Goal: Task Accomplishment & Management: Use online tool/utility

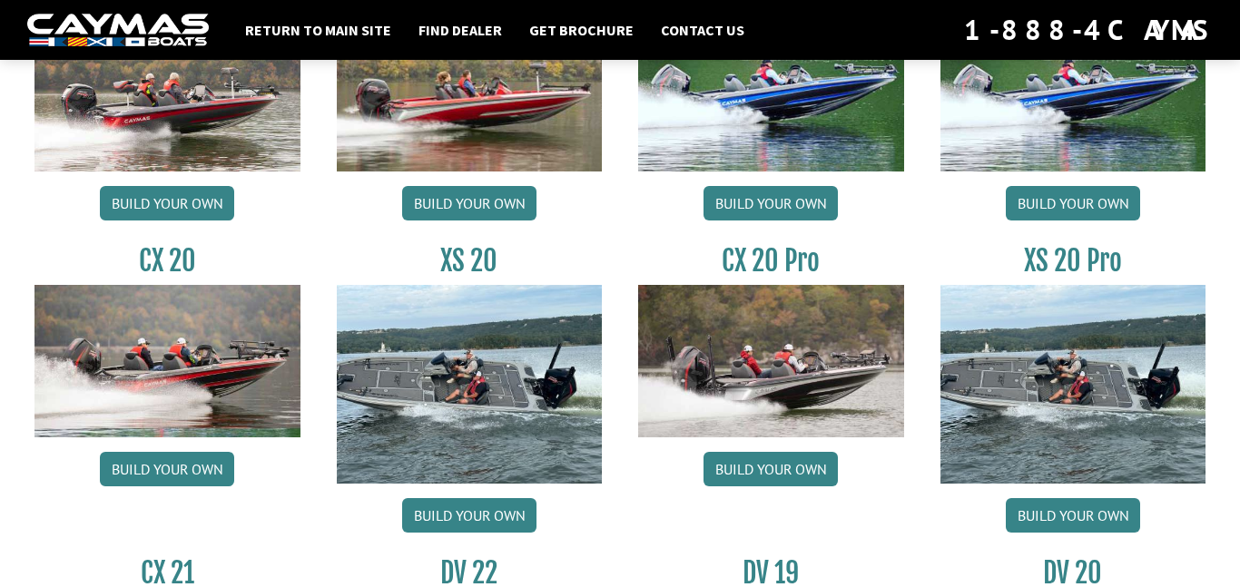
scroll to position [1670, 0]
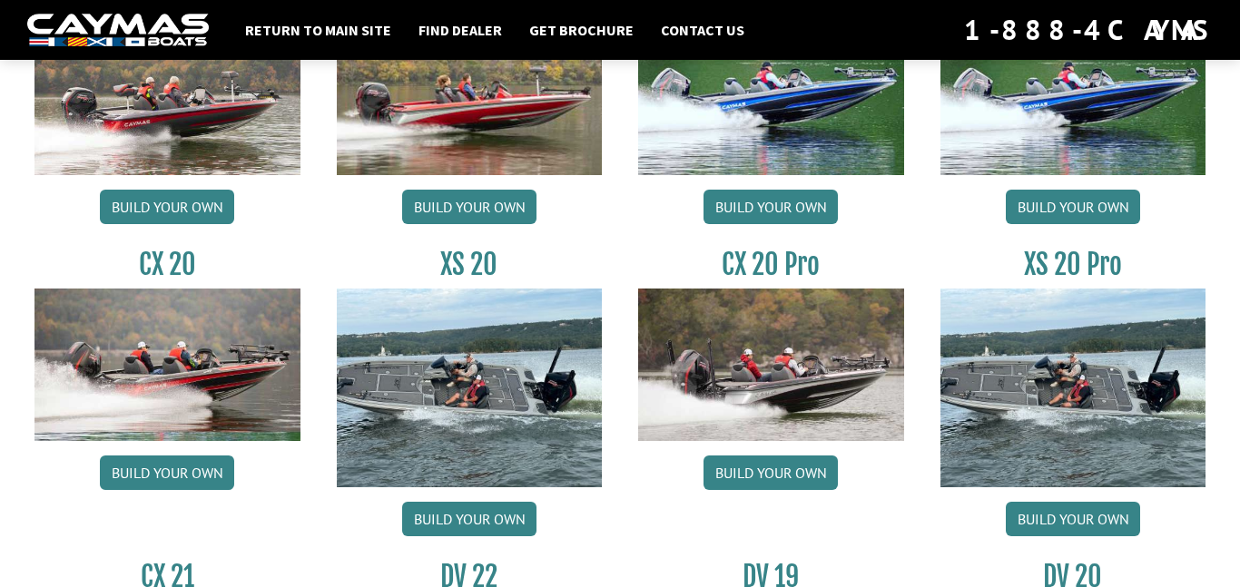
click at [818, 352] on img at bounding box center [771, 365] width 266 height 152
click at [787, 480] on link "Build your own" at bounding box center [770, 473] width 134 height 34
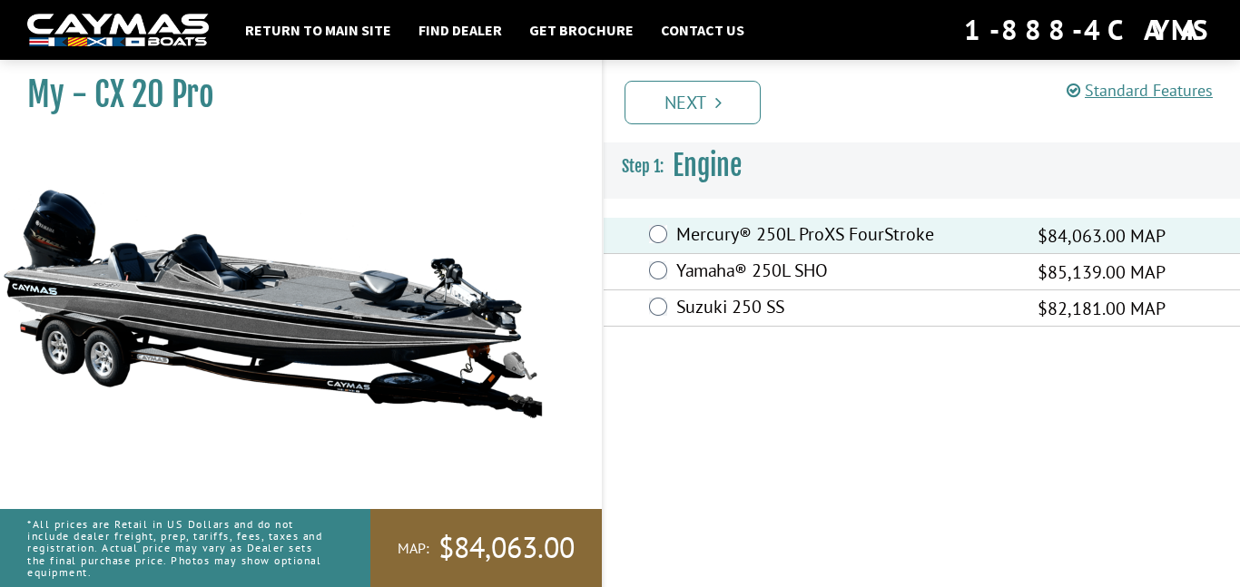
click at [679, 124] on div "Prev Next" at bounding box center [921, 101] width 638 height 83
click at [686, 107] on link "Next" at bounding box center [692, 103] width 136 height 44
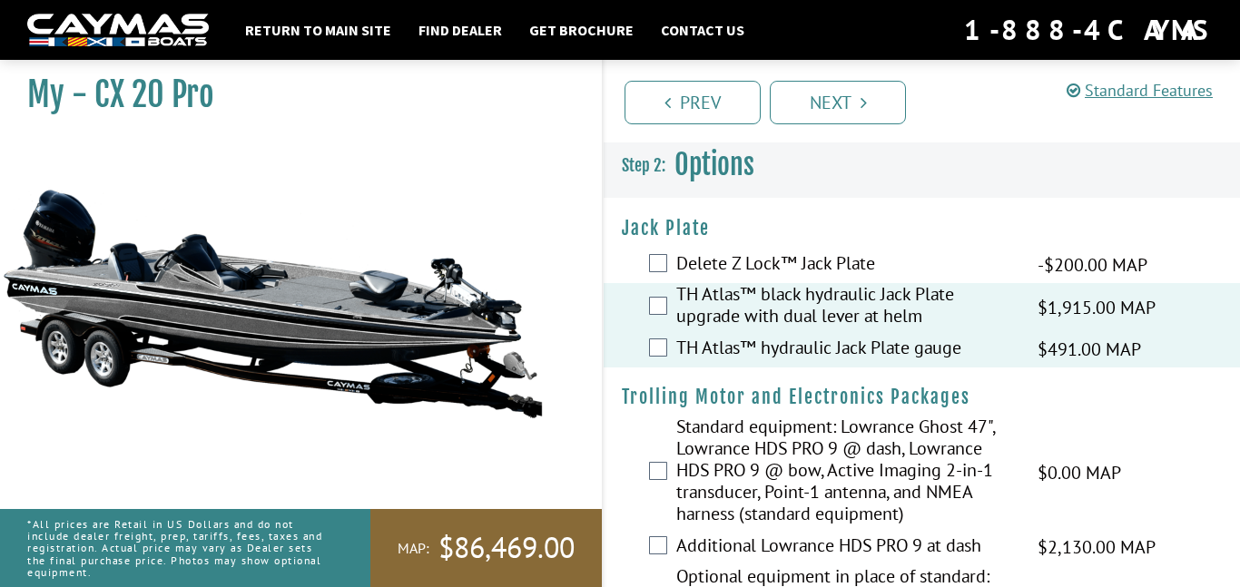
click at [584, 449] on div "My - CX 20 Pro MAP:" at bounding box center [292, 345] width 620 height 587
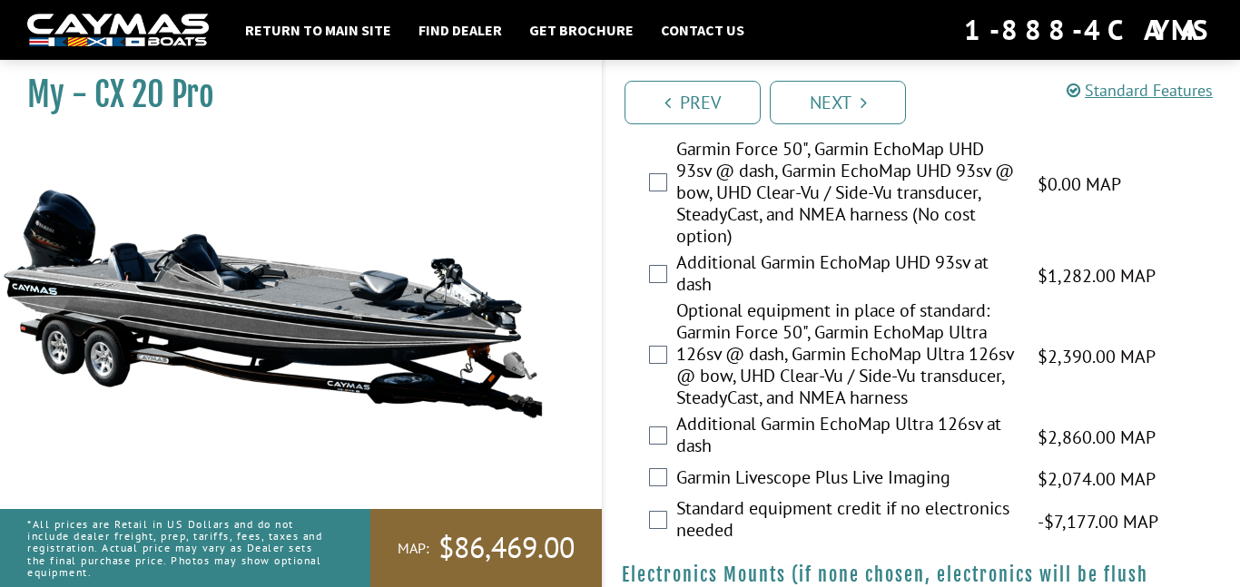
scroll to position [1198, 0]
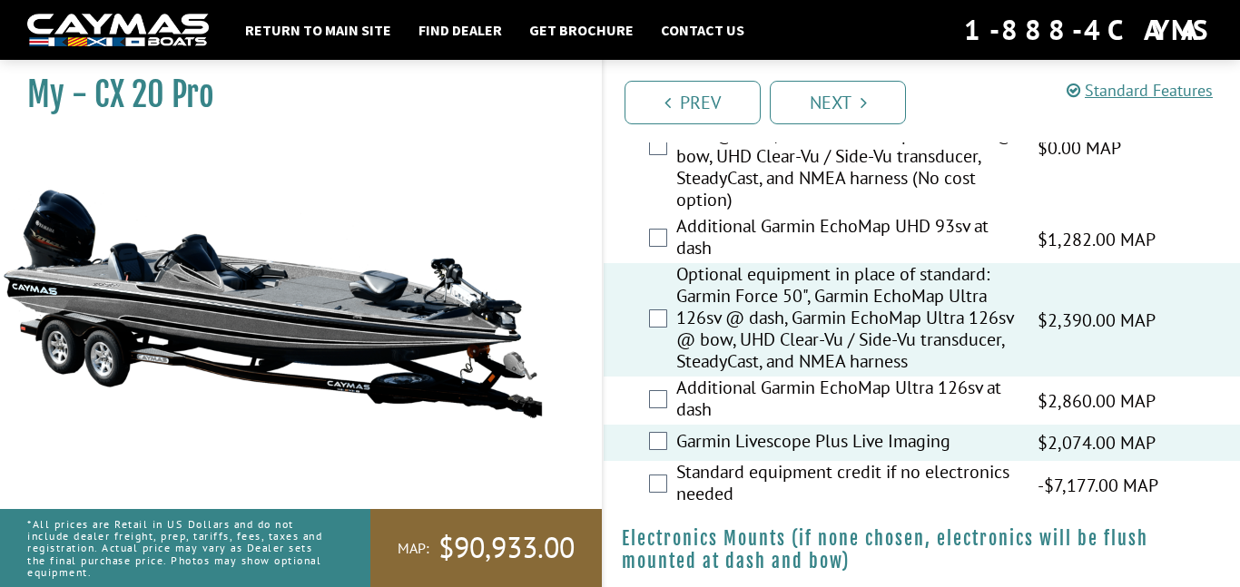
click at [669, 407] on div "Additional Garmin EchoMap Ultra 126sv at dash $2,860.00 MAP $3,376.00 MSRP" at bounding box center [921, 401] width 636 height 48
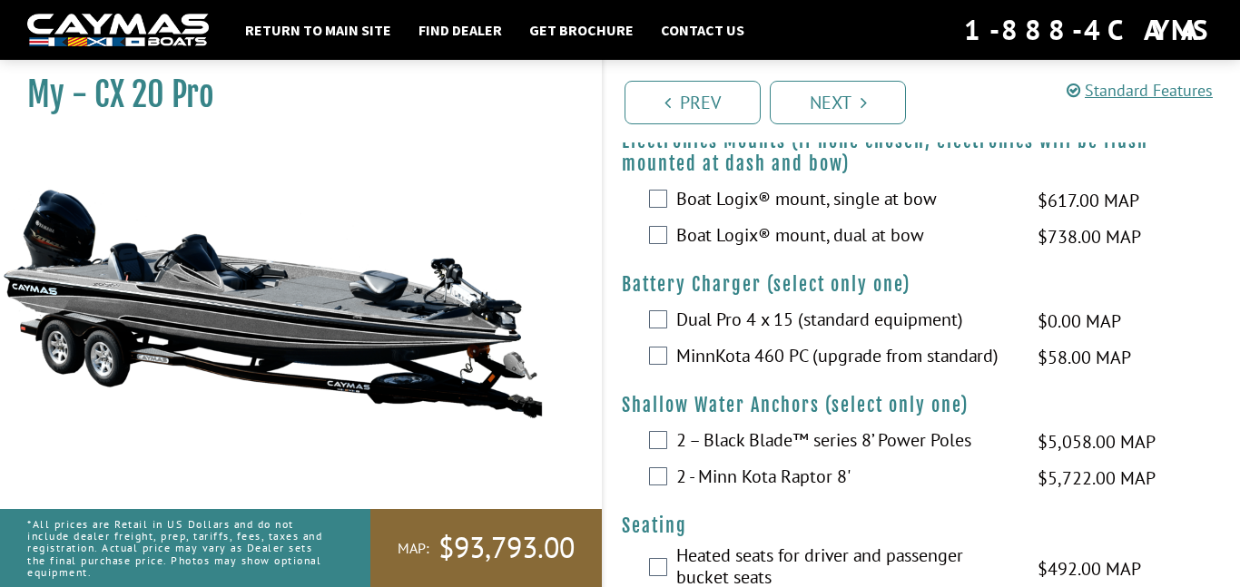
scroll to position [1597, 0]
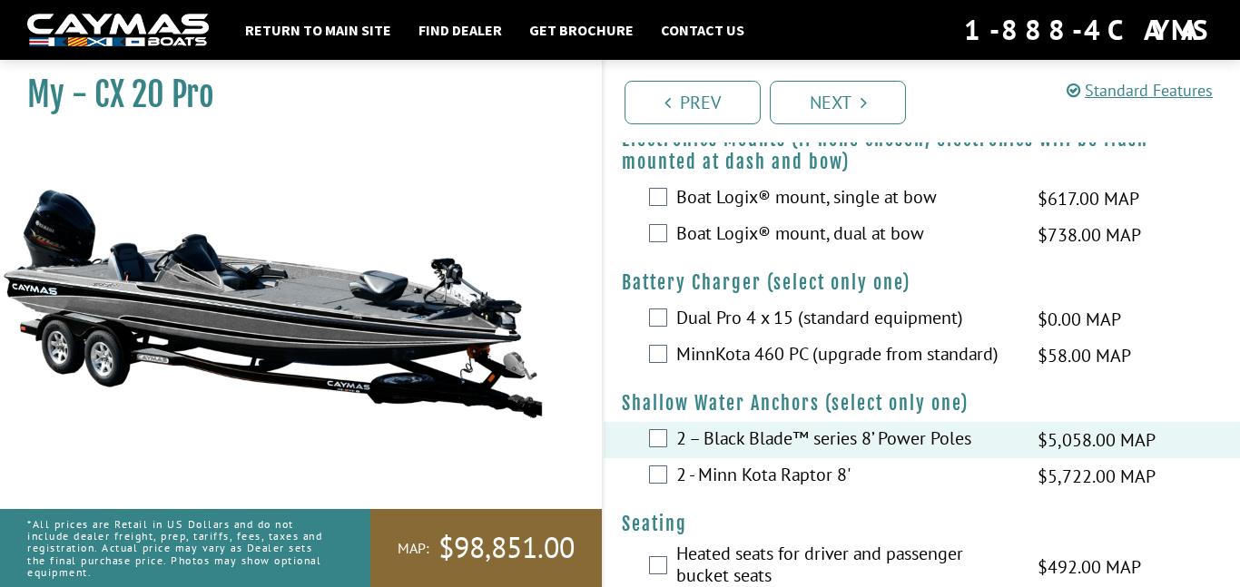
click at [669, 355] on div "MinnKota 460 PC (upgrade from standard) $58.00 MAP $69.00 MSRP" at bounding box center [921, 356] width 636 height 36
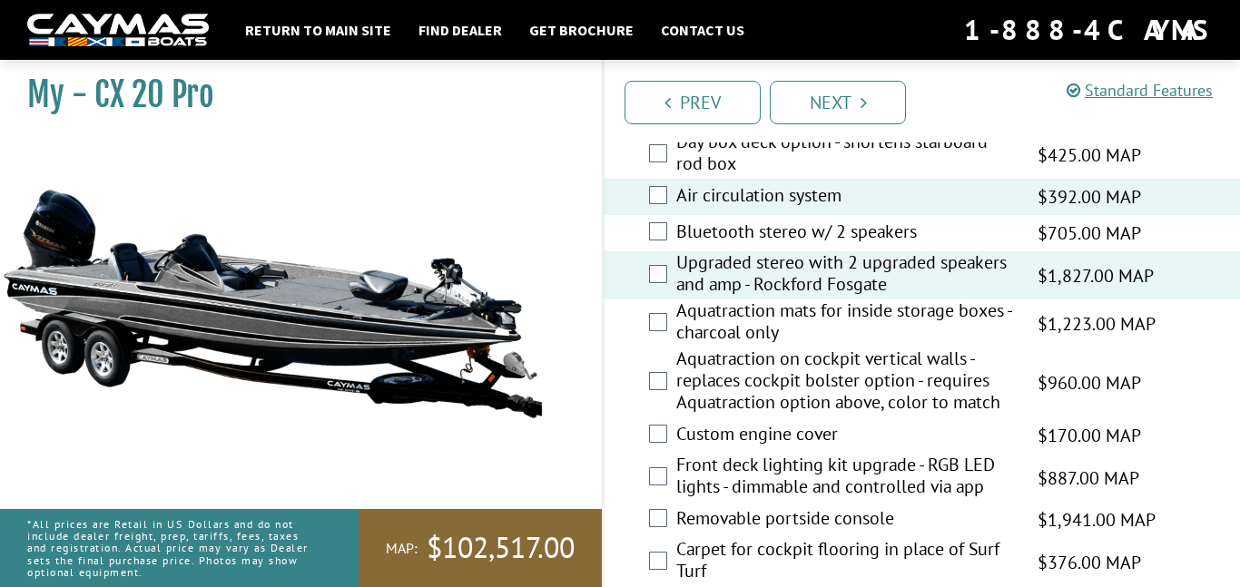
scroll to position [2577, 0]
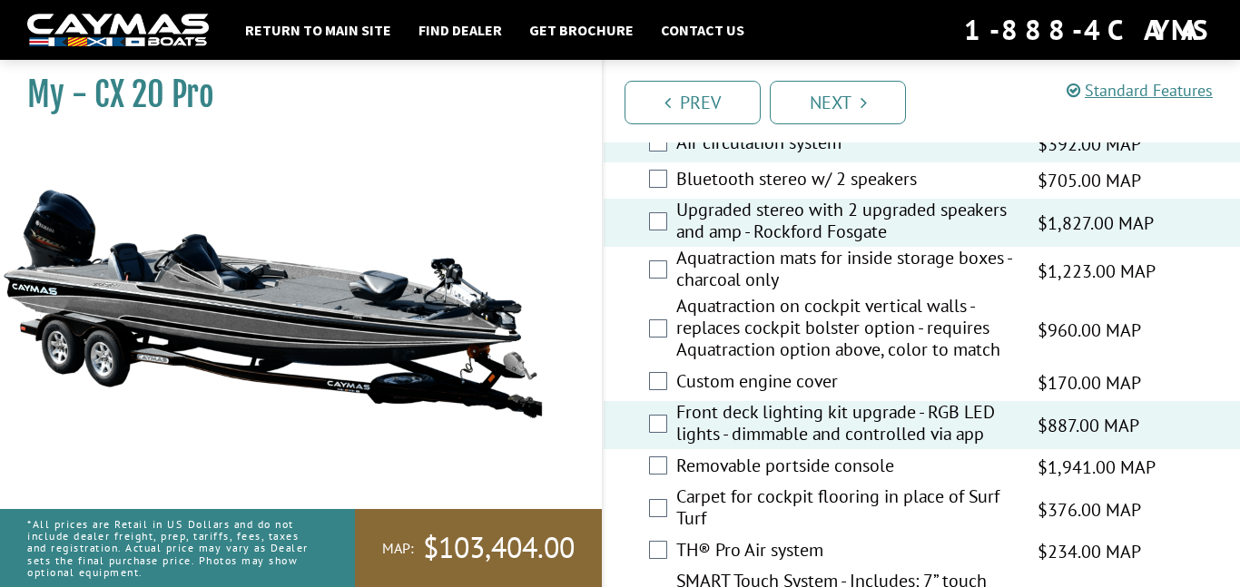
click at [633, 486] on div "Carpet for cockpit flooring in place of Surf Turf $376.00 MAP $444.00 MSRP" at bounding box center [921, 509] width 636 height 48
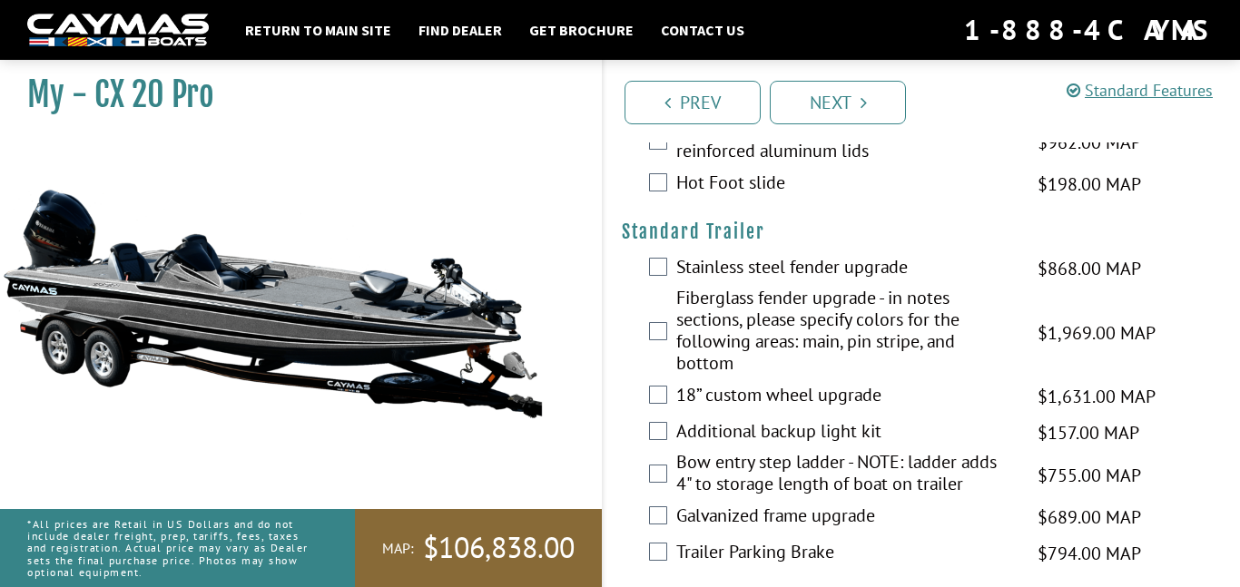
scroll to position [3303, 0]
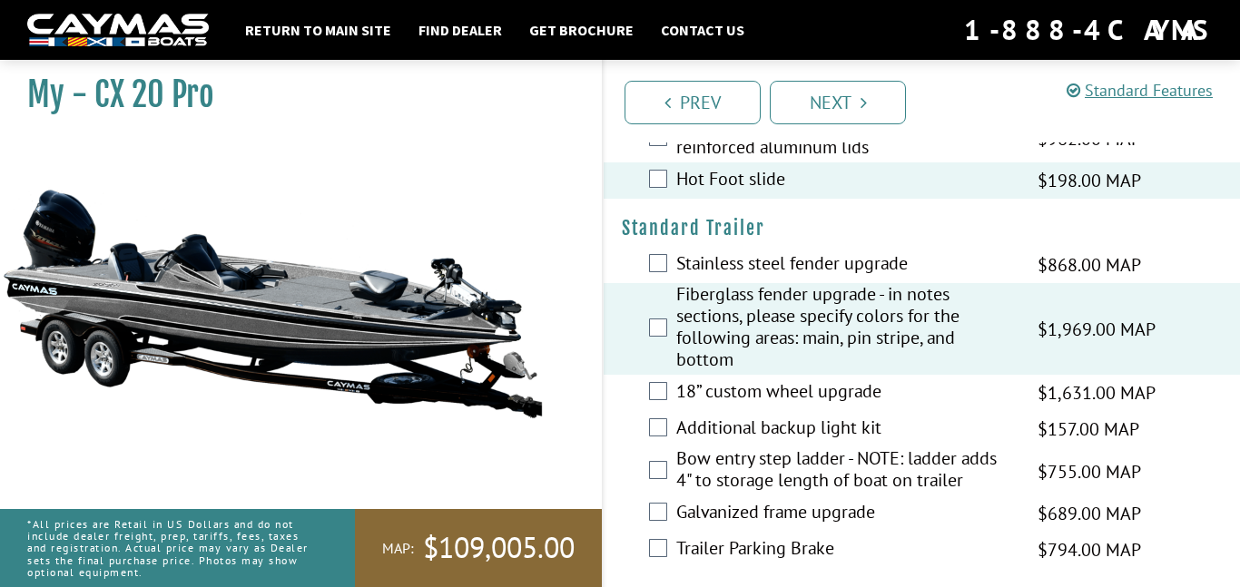
click at [671, 384] on div "18” custom wheel upgrade $1,631.00 MAP $1,926.00 MSRP" at bounding box center [921, 393] width 636 height 36
click at [667, 387] on div "18” custom wheel upgrade $1,631.00 MAP $1,926.00 MSRP" at bounding box center [921, 393] width 636 height 36
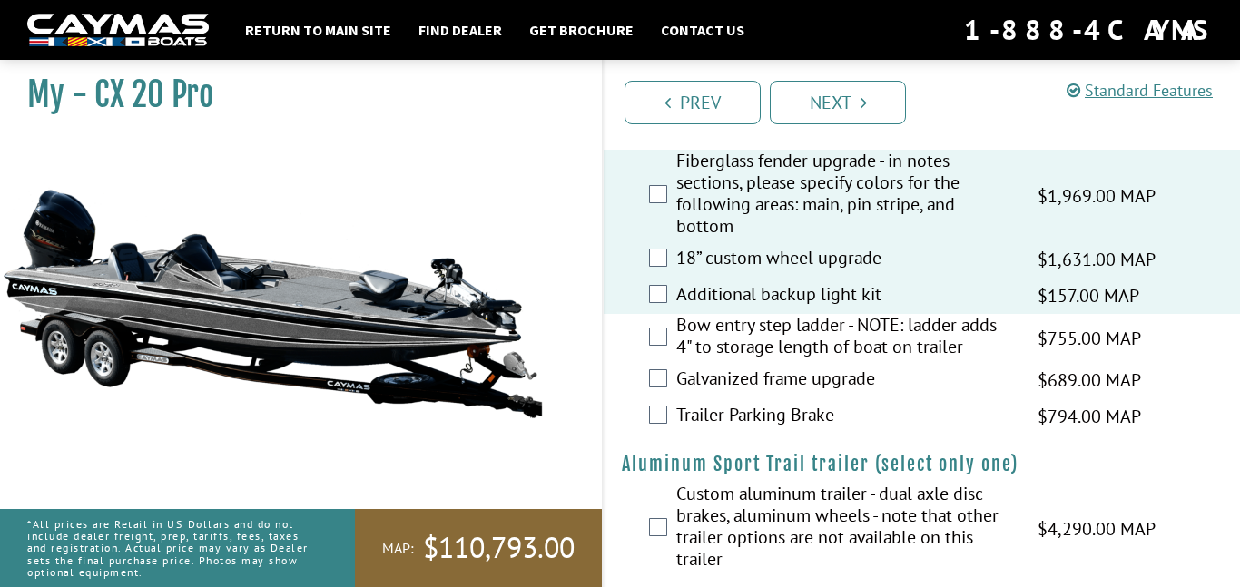
scroll to position [3458, 0]
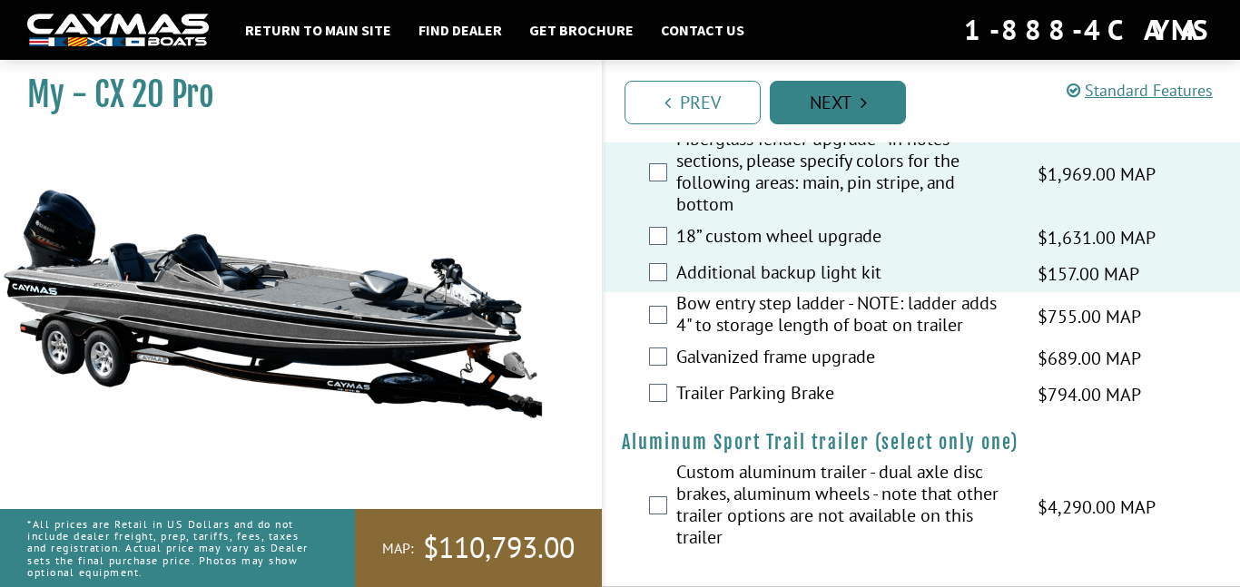
click at [804, 113] on link "Next" at bounding box center [837, 103] width 136 height 44
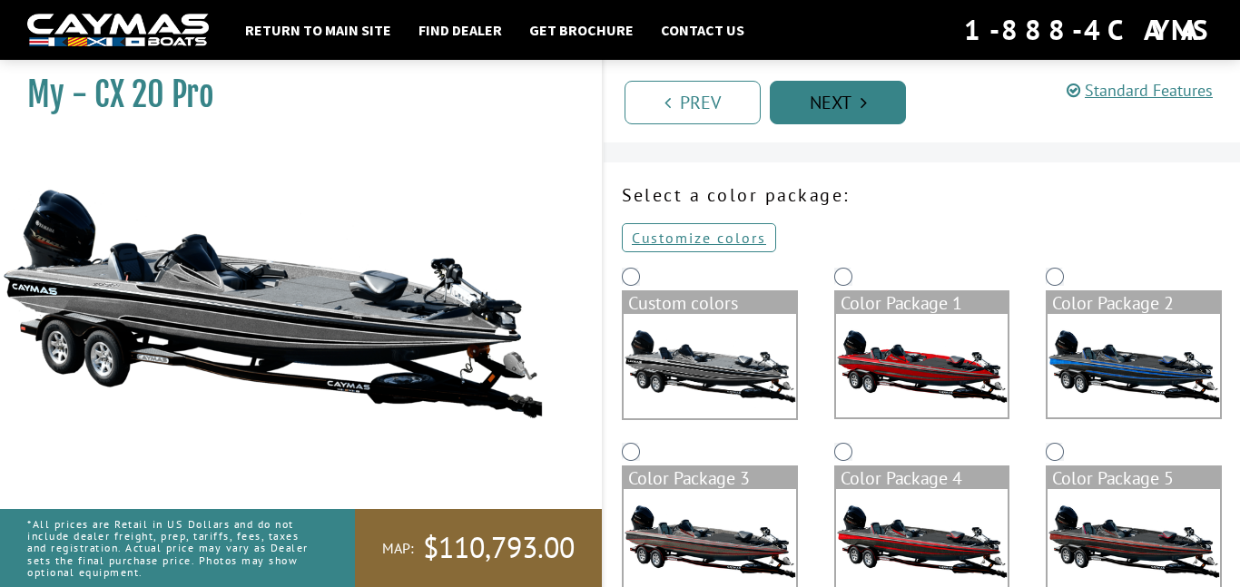
scroll to position [0, 0]
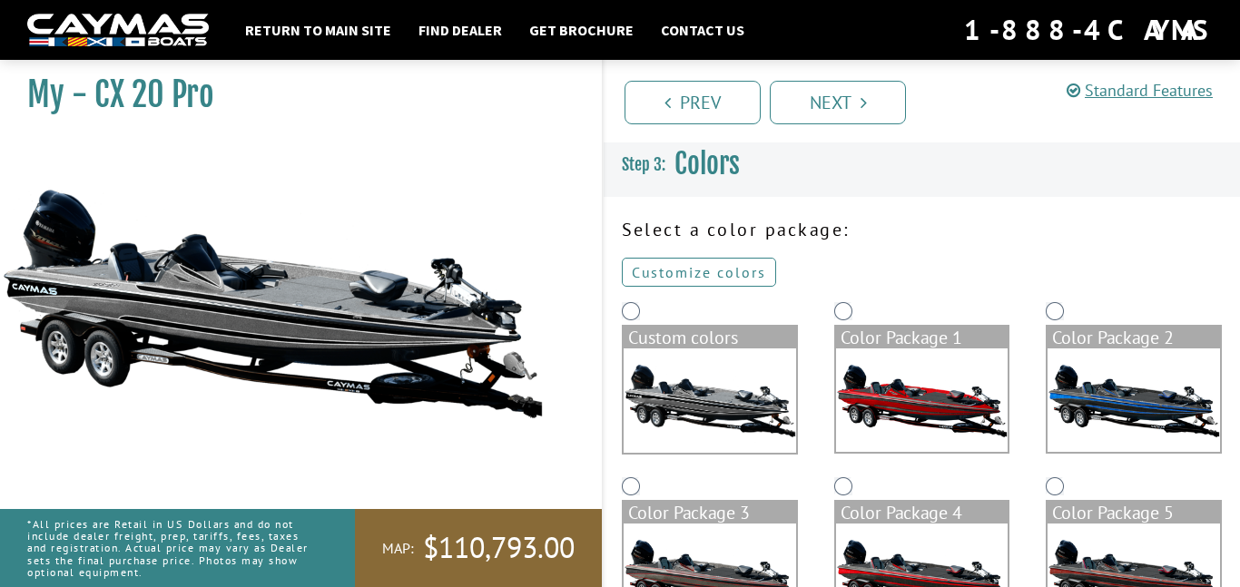
click at [740, 271] on link "Customize colors" at bounding box center [699, 272] width 154 height 29
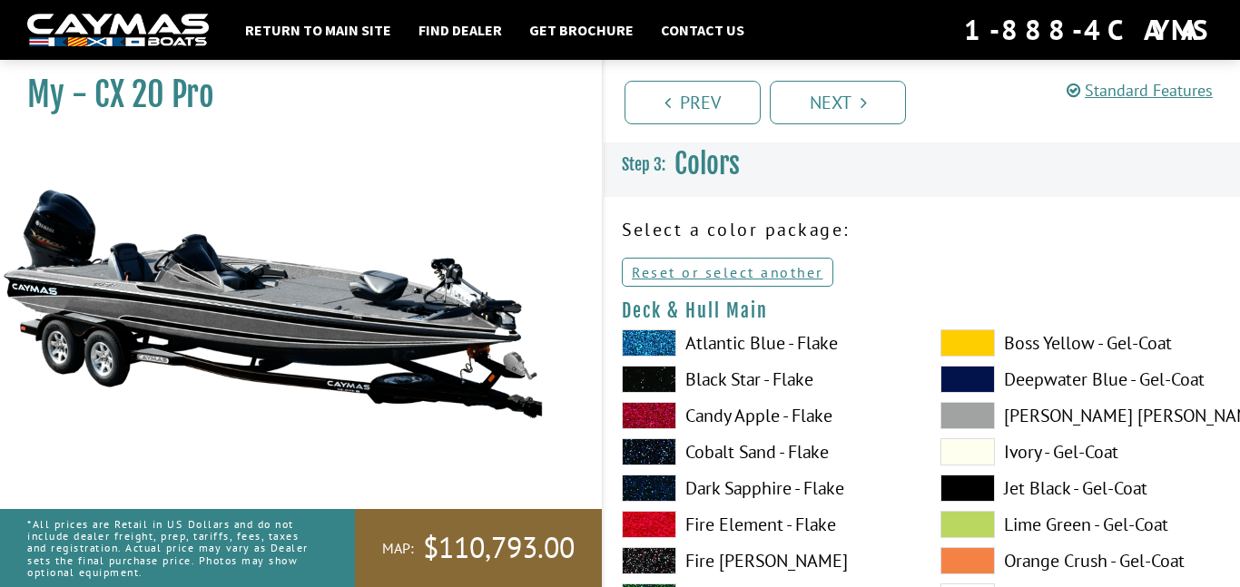
click at [950, 452] on span at bounding box center [967, 451] width 54 height 27
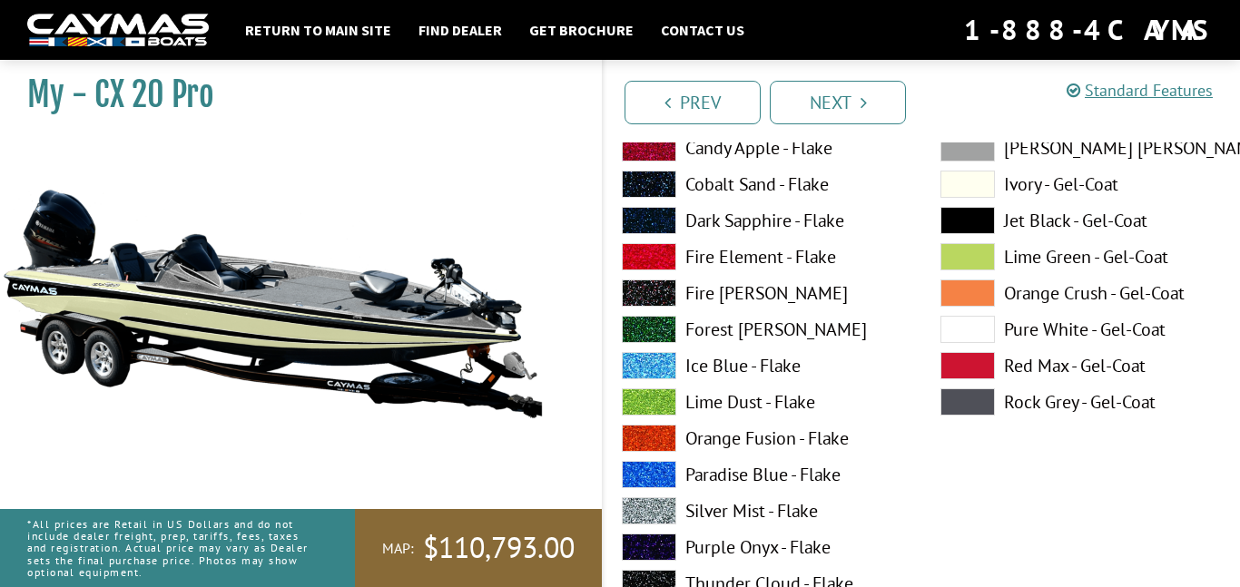
scroll to position [1016, 0]
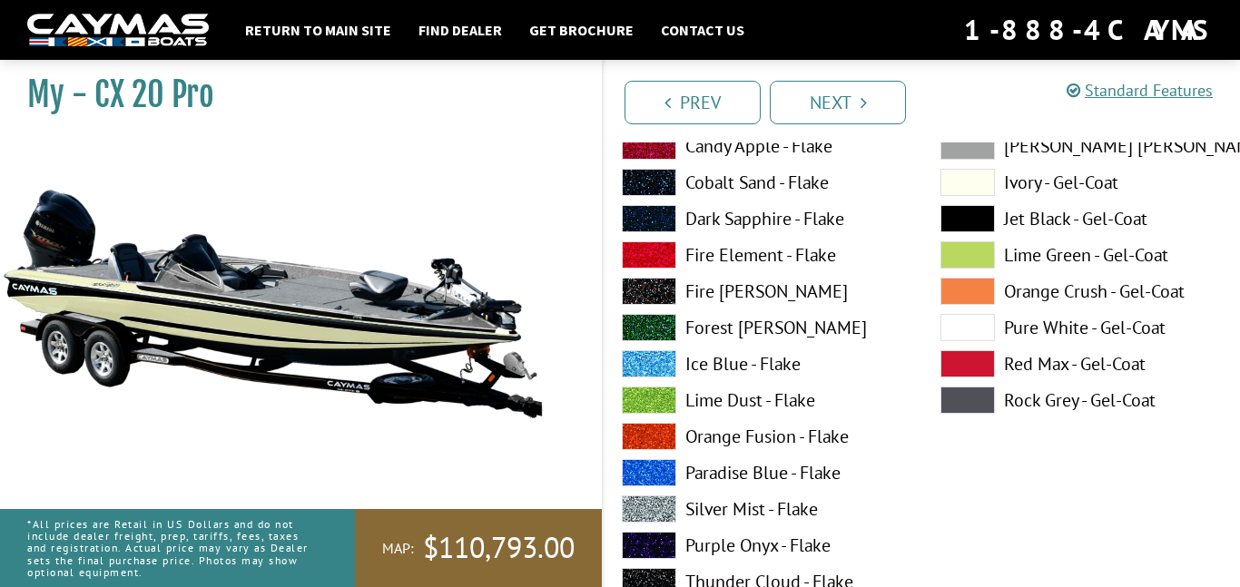
click at [985, 410] on span at bounding box center [967, 400] width 54 height 27
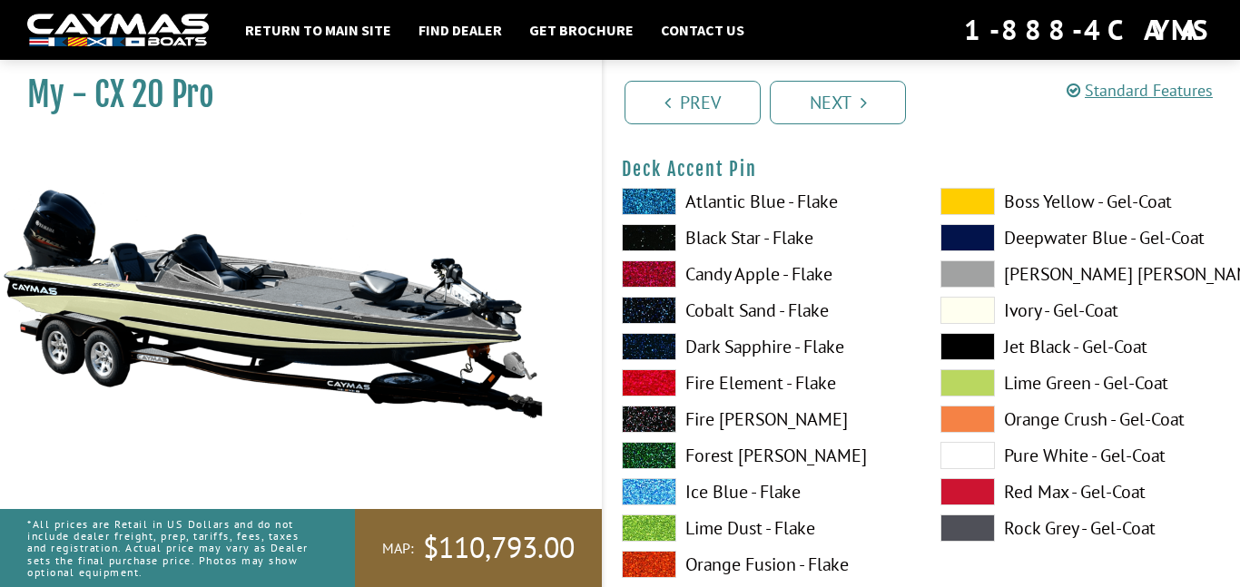
scroll to position [1633, 0]
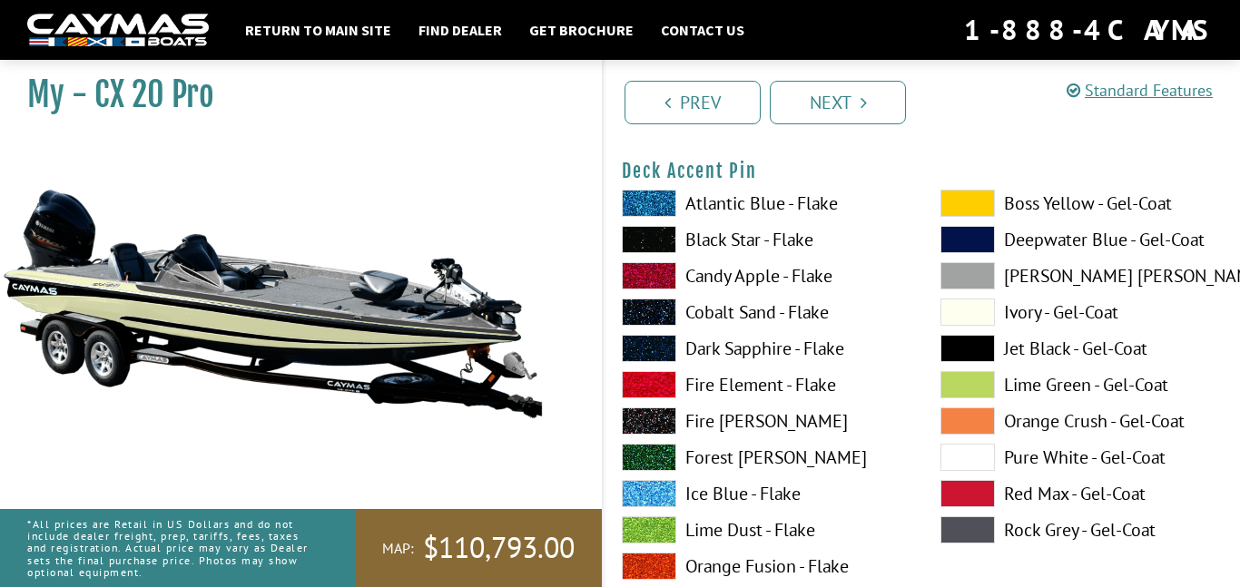
click at [976, 316] on span at bounding box center [967, 312] width 54 height 27
click at [913, 352] on div "Atlantic Blue - Flake Black Star - Flake Candy Apple - Flake Cobalt Sand - Flak…" at bounding box center [762, 535] width 319 height 690
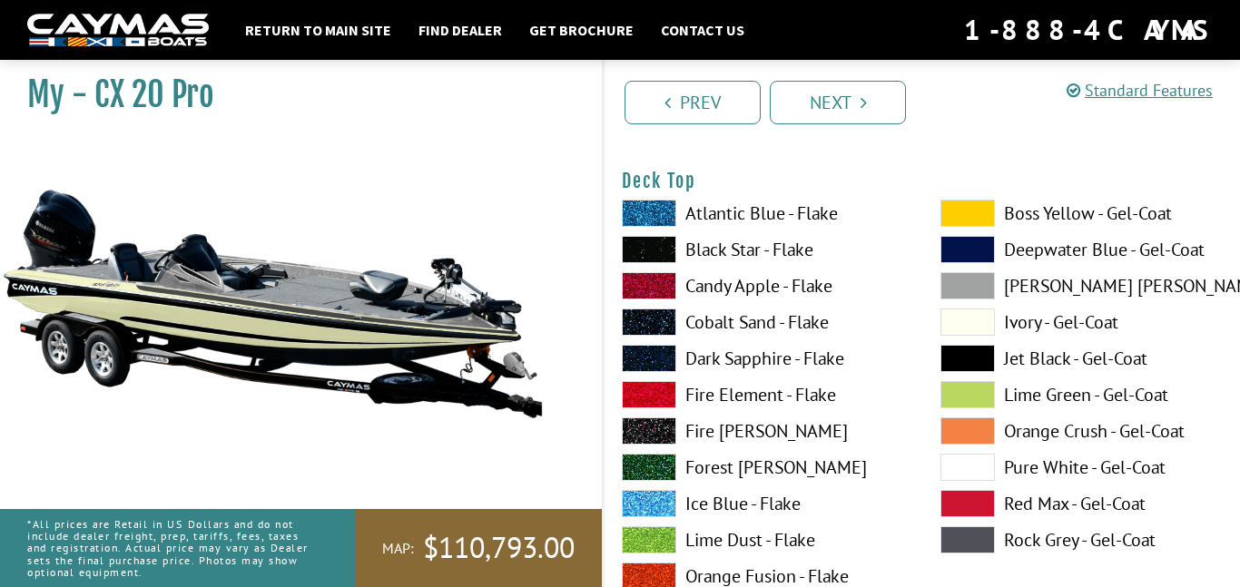
scroll to position [2396, 0]
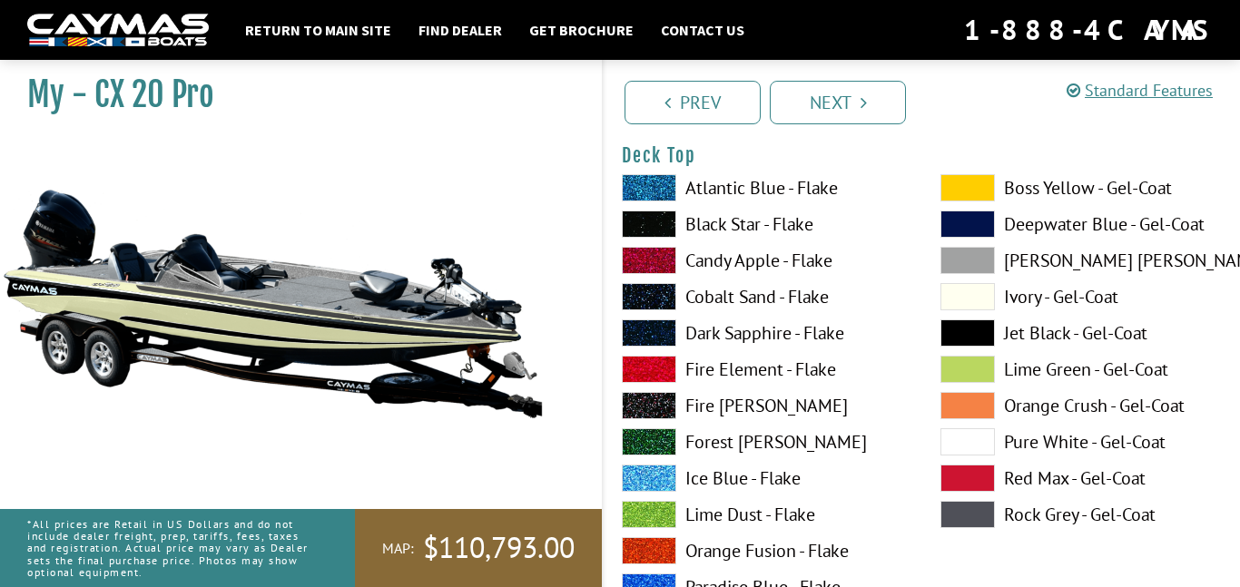
click at [978, 519] on span at bounding box center [967, 514] width 54 height 27
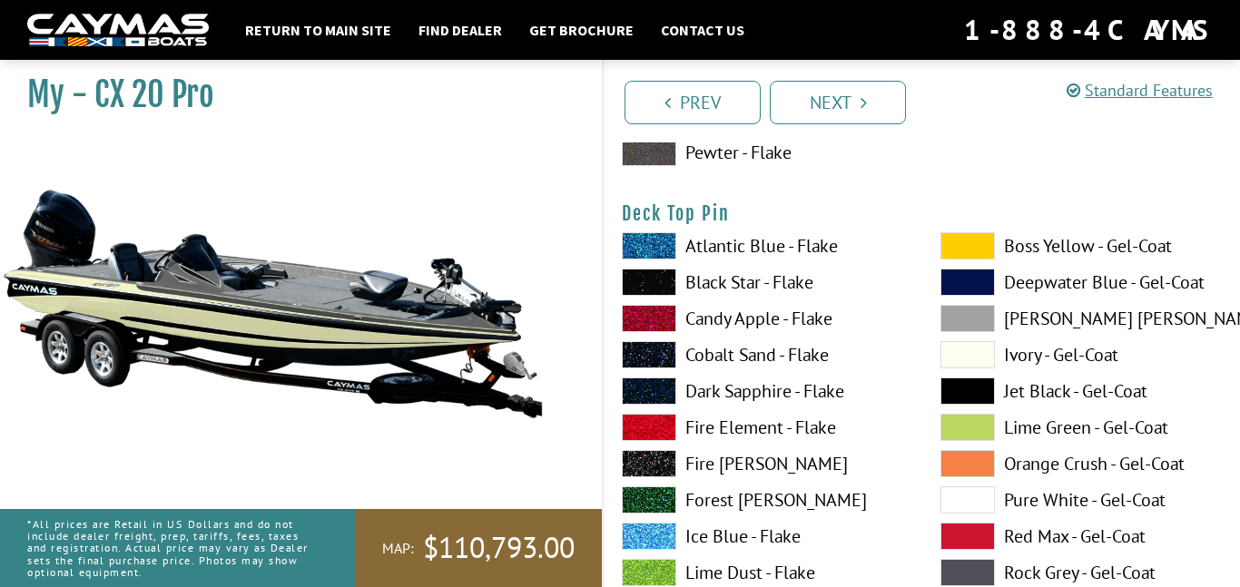
scroll to position [3085, 0]
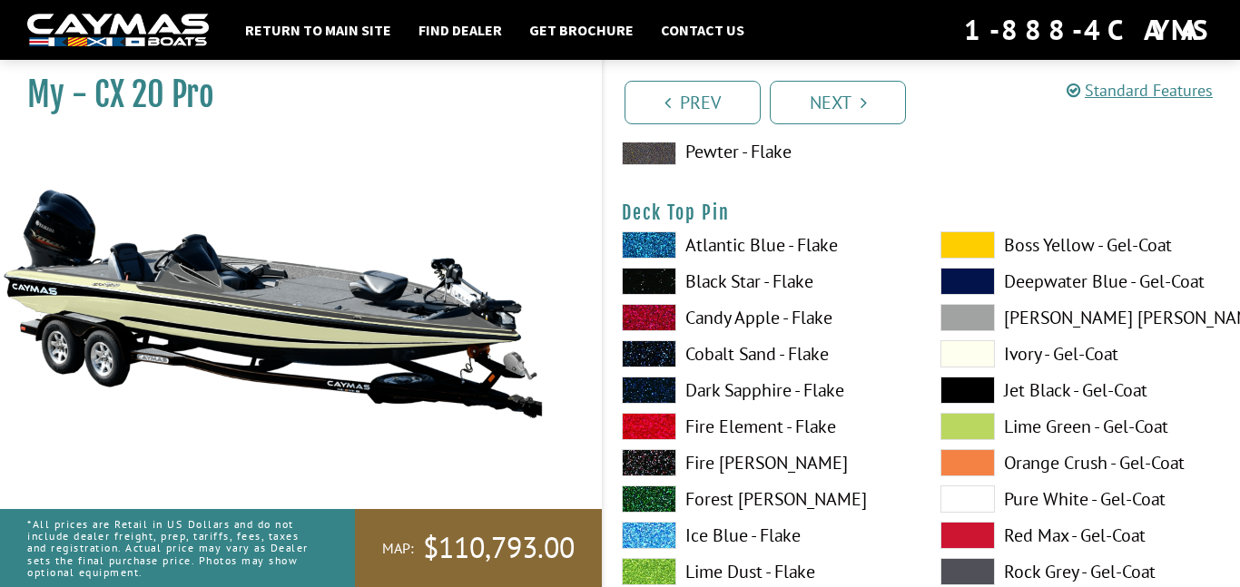
click at [662, 281] on span at bounding box center [649, 281] width 54 height 27
click at [957, 350] on span at bounding box center [967, 353] width 54 height 27
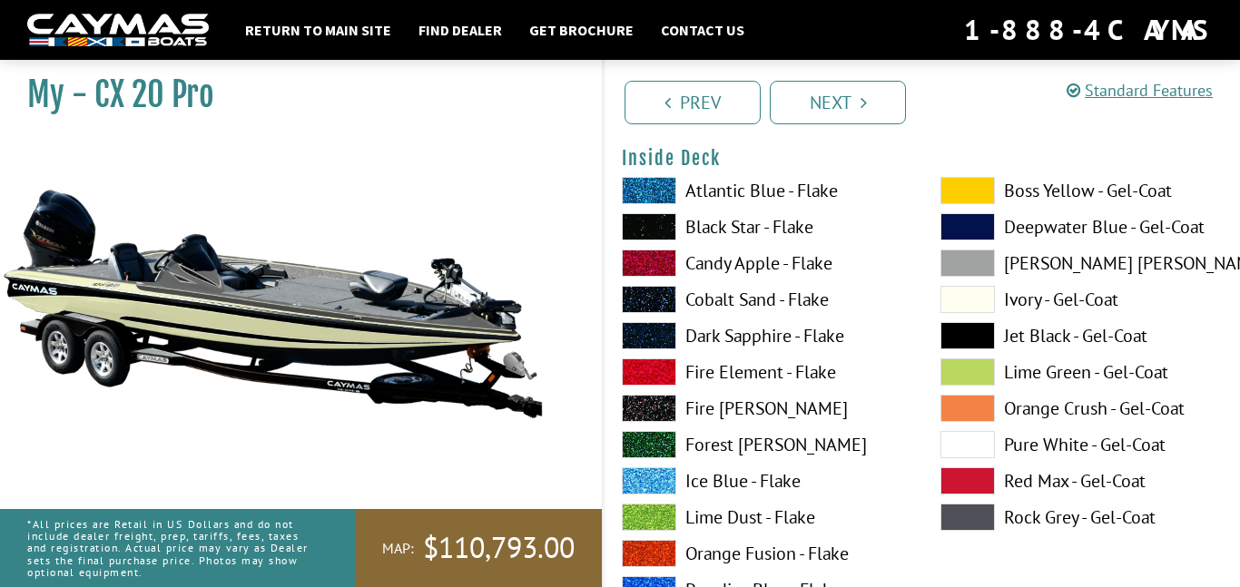
scroll to position [3884, 0]
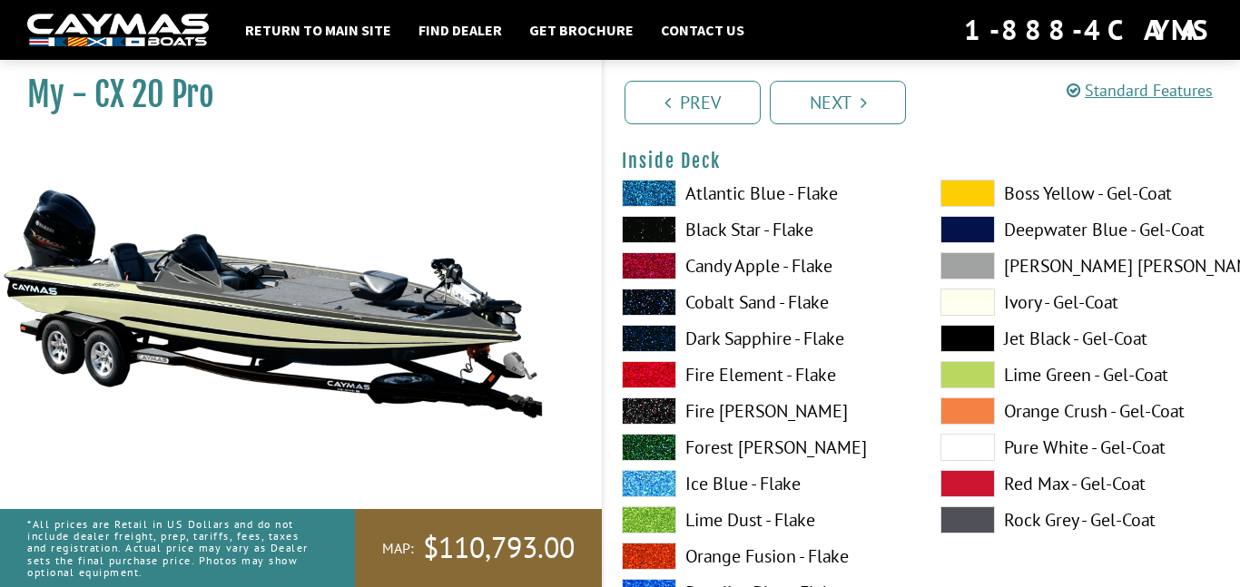
click at [978, 521] on span at bounding box center [967, 519] width 54 height 27
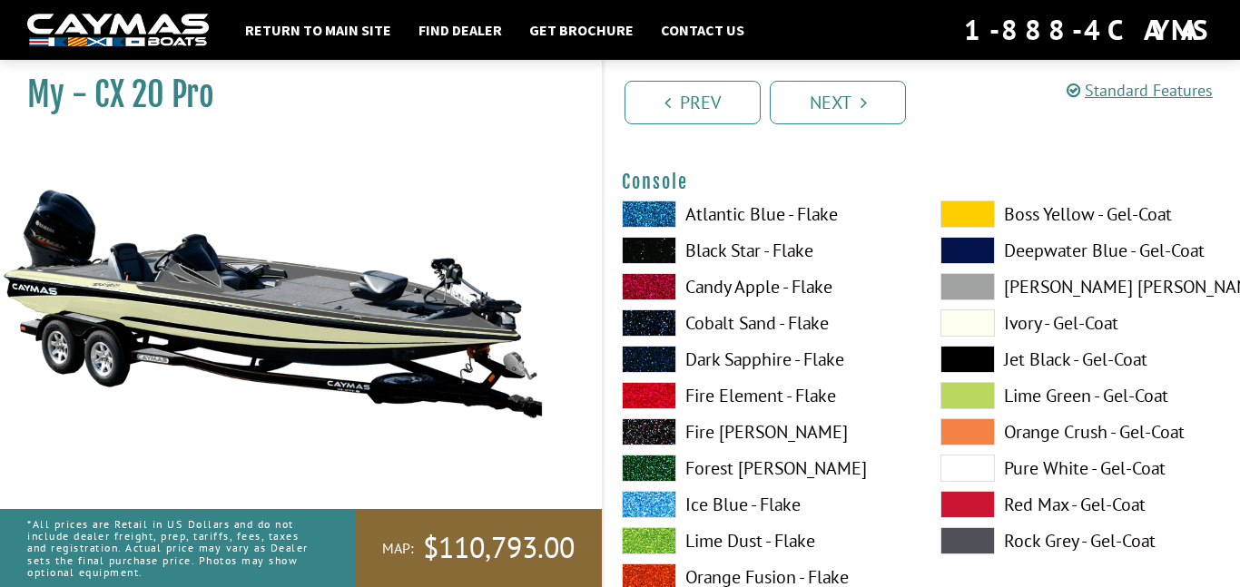
scroll to position [4646, 0]
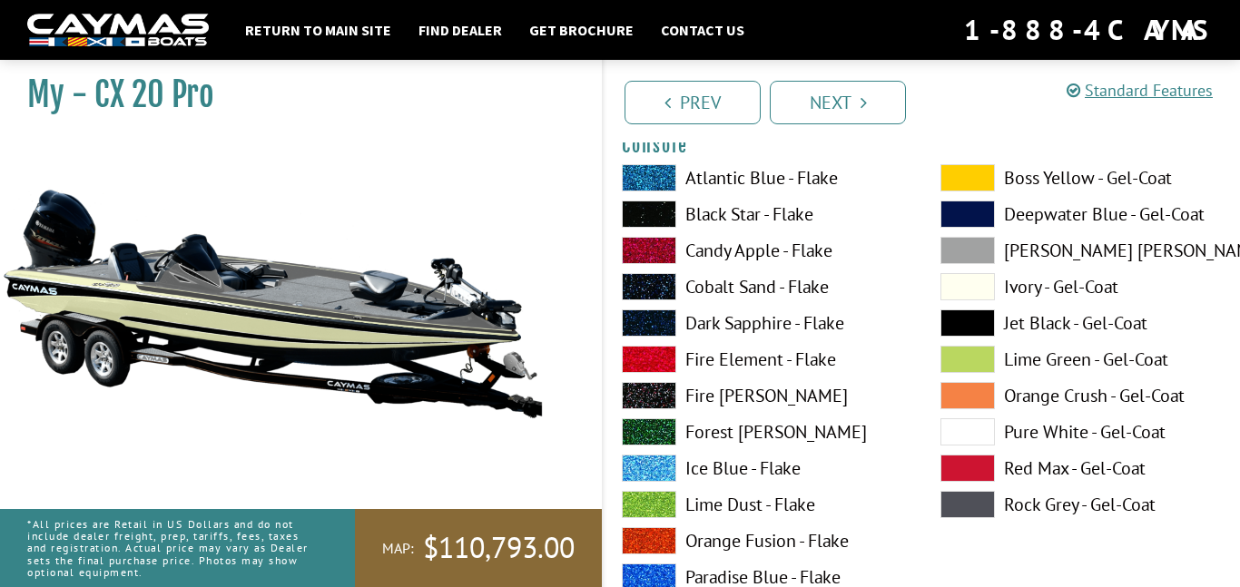
click at [978, 294] on span at bounding box center [967, 286] width 54 height 27
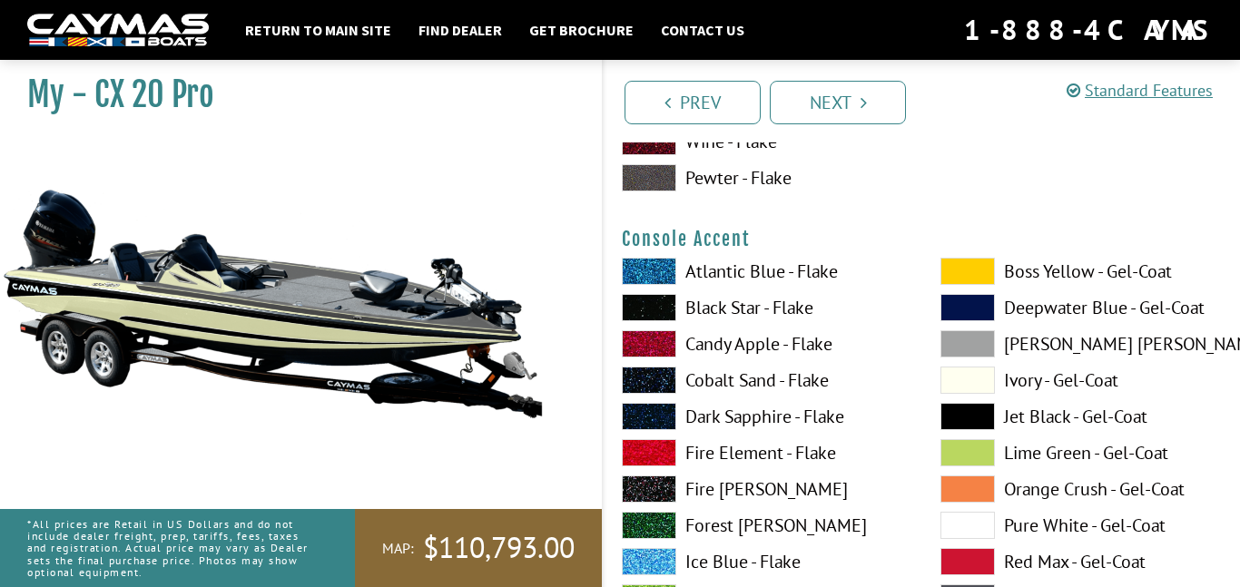
scroll to position [5336, 0]
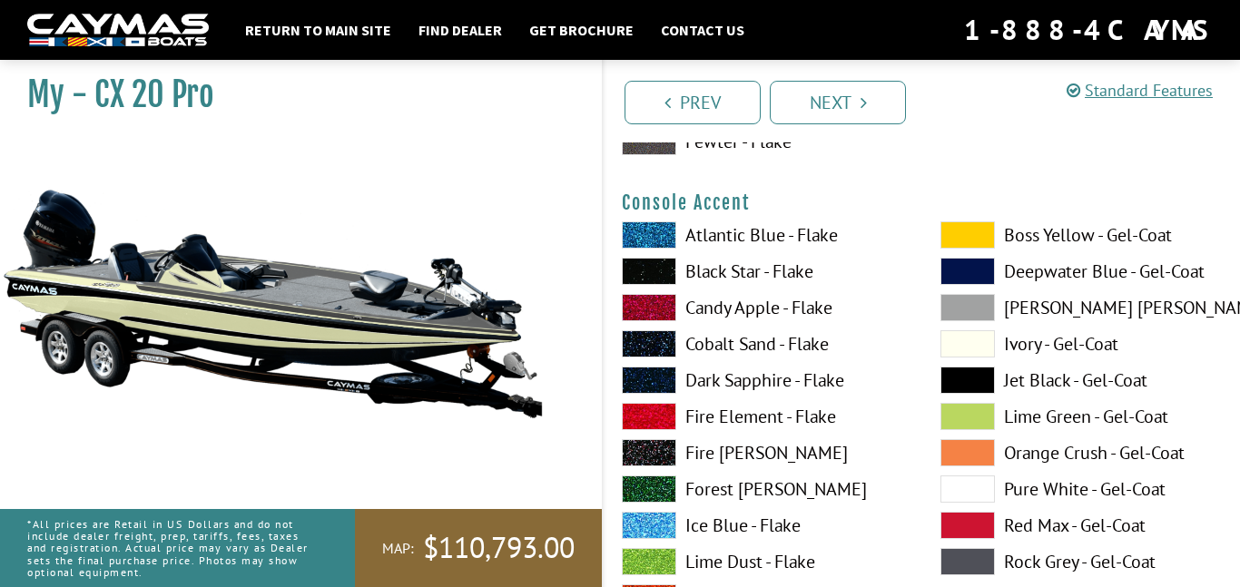
click at [660, 225] on span at bounding box center [649, 234] width 54 height 27
click at [960, 569] on span at bounding box center [967, 561] width 54 height 27
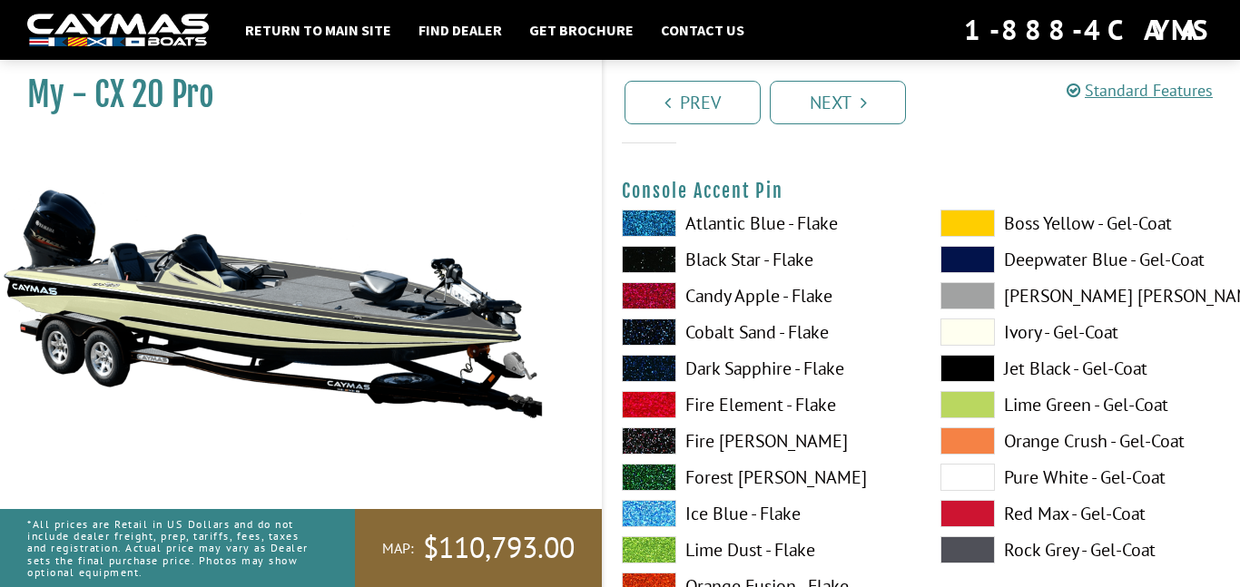
scroll to position [6098, 0]
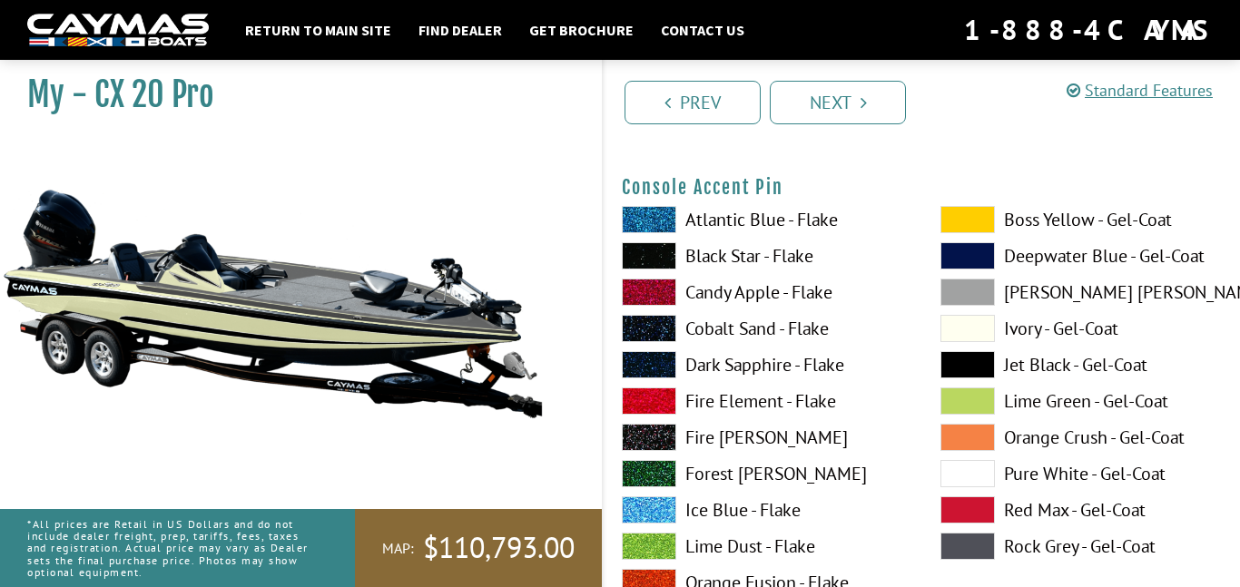
click at [985, 539] on span at bounding box center [967, 546] width 54 height 27
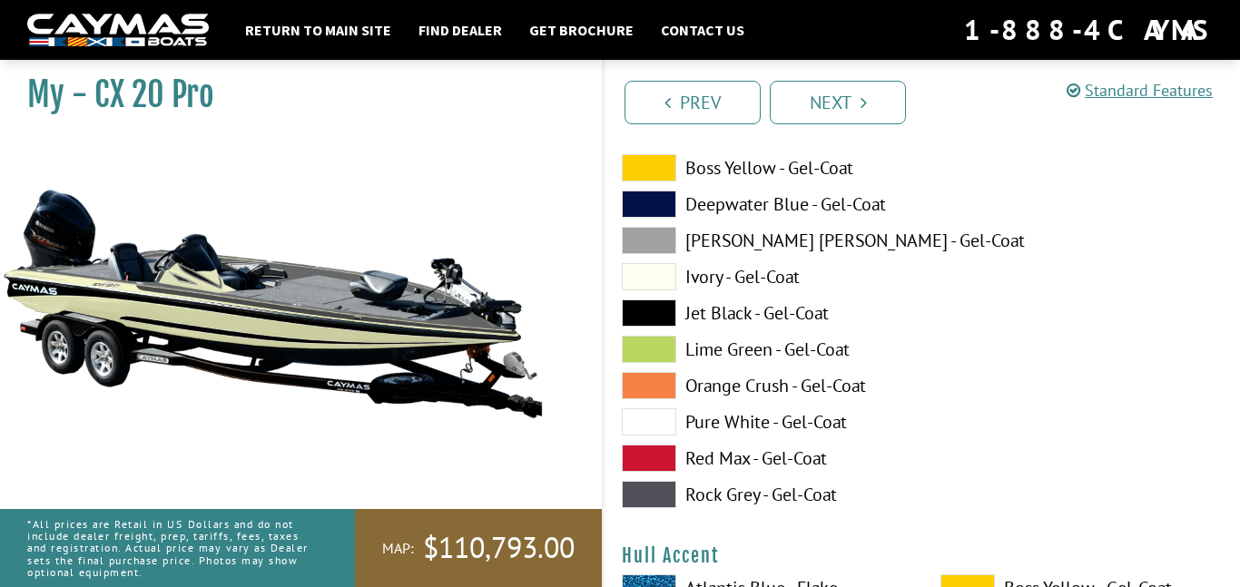
scroll to position [6860, 0]
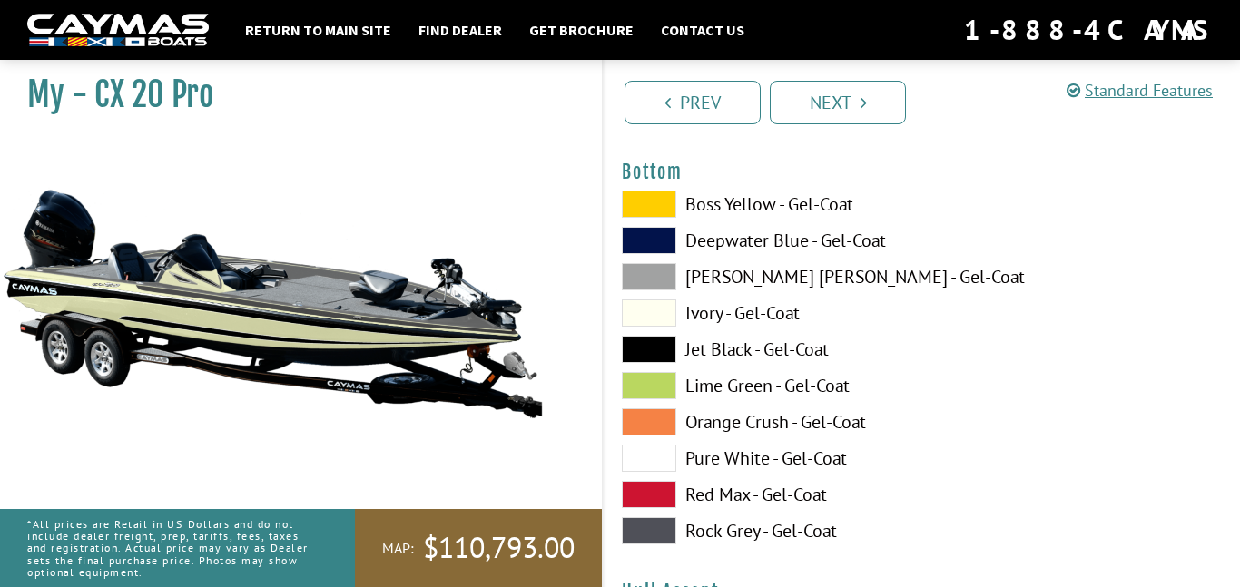
click at [659, 319] on span at bounding box center [649, 312] width 54 height 27
click at [657, 282] on span at bounding box center [649, 276] width 54 height 27
click at [653, 308] on span at bounding box center [649, 312] width 54 height 27
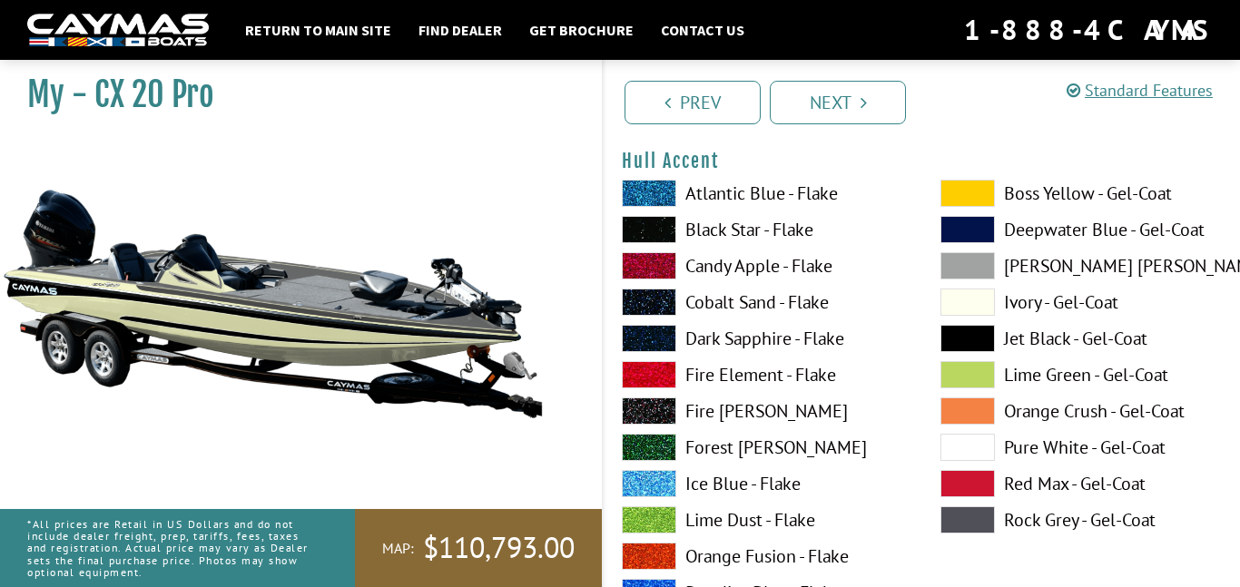
scroll to position [7296, 0]
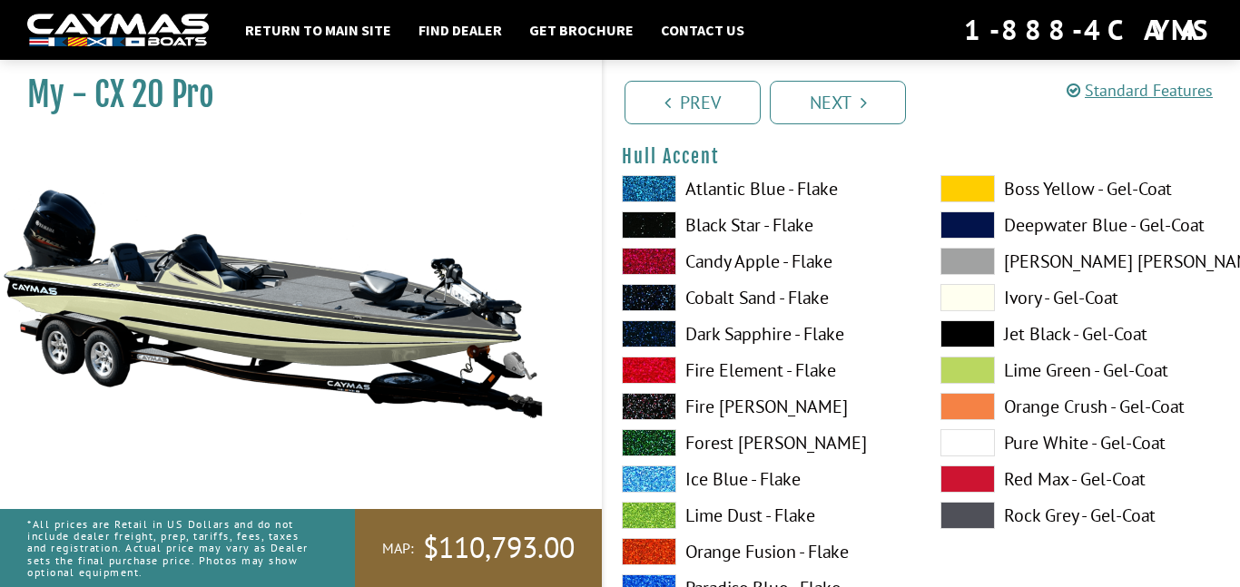
click at [969, 515] on span at bounding box center [967, 515] width 54 height 27
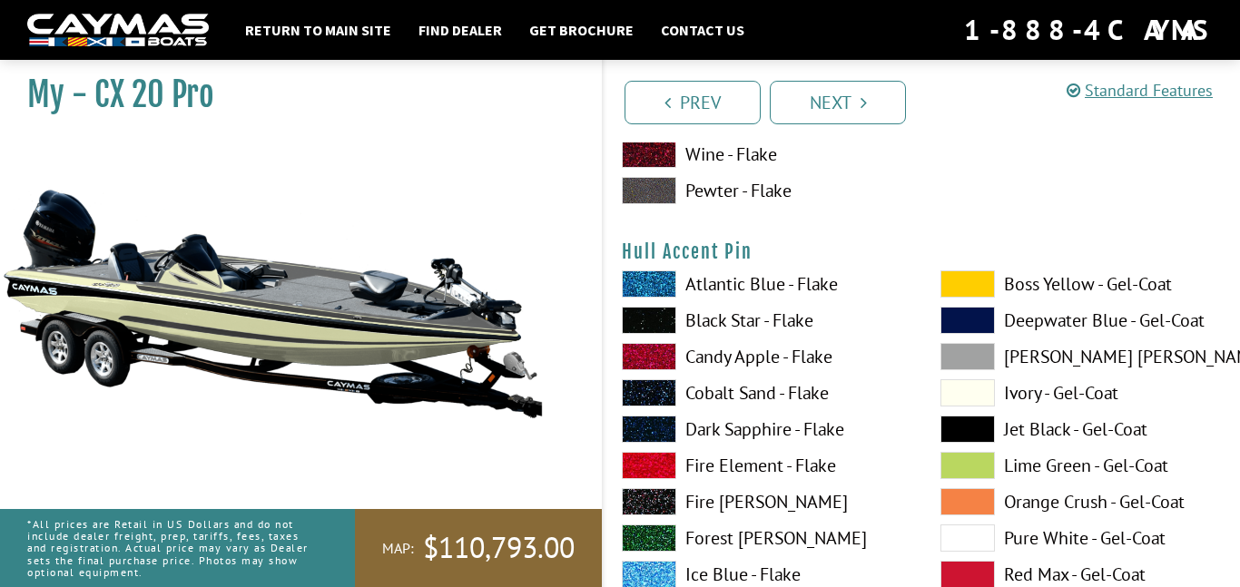
scroll to position [7949, 0]
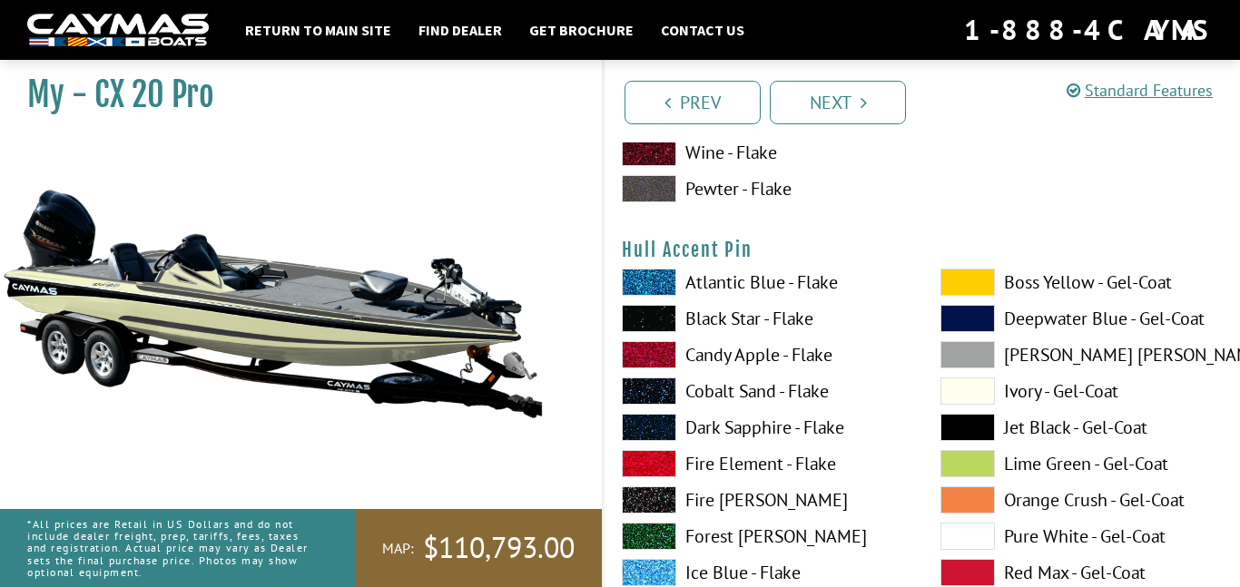
click at [654, 316] on span at bounding box center [649, 318] width 54 height 27
click at [661, 360] on span at bounding box center [649, 354] width 54 height 27
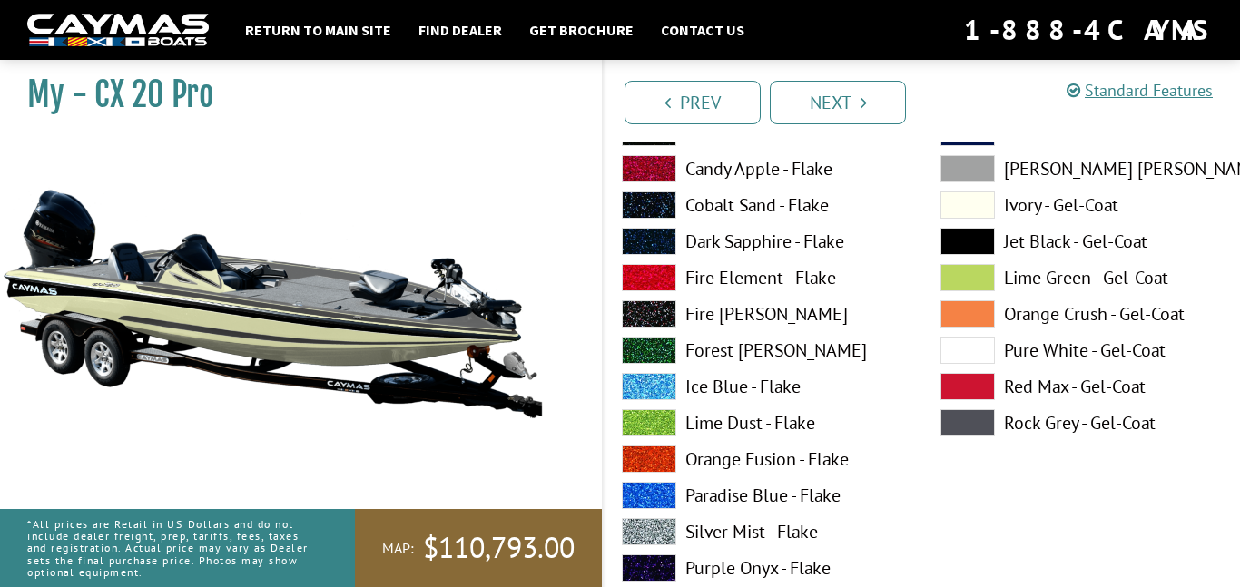
scroll to position [8276, 0]
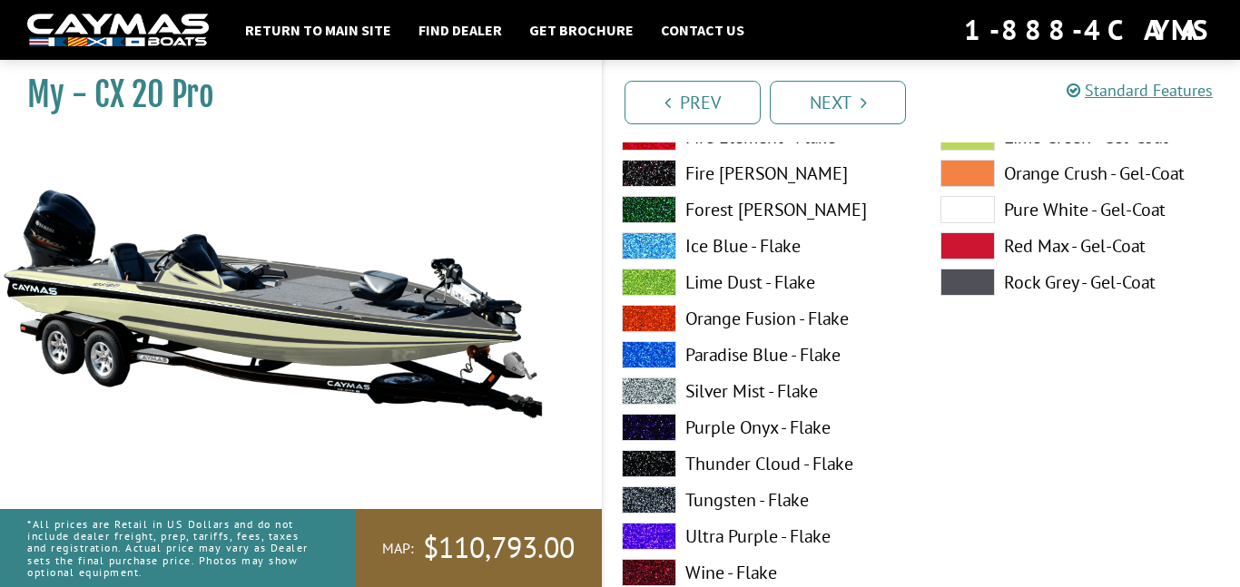
click at [976, 285] on span at bounding box center [967, 282] width 54 height 27
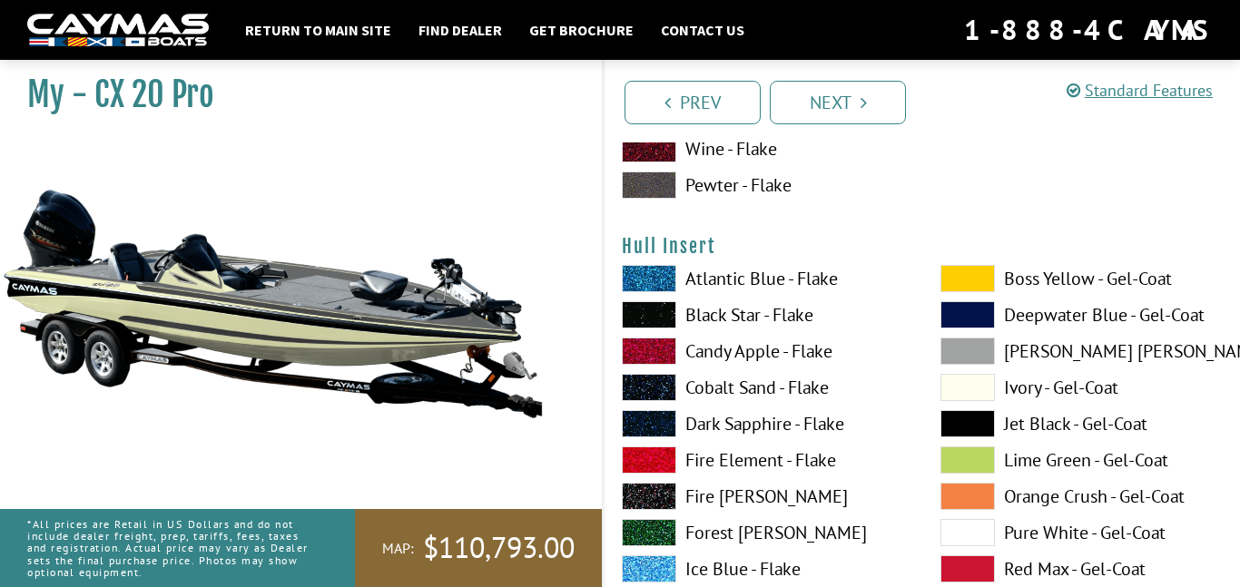
scroll to position [8711, 0]
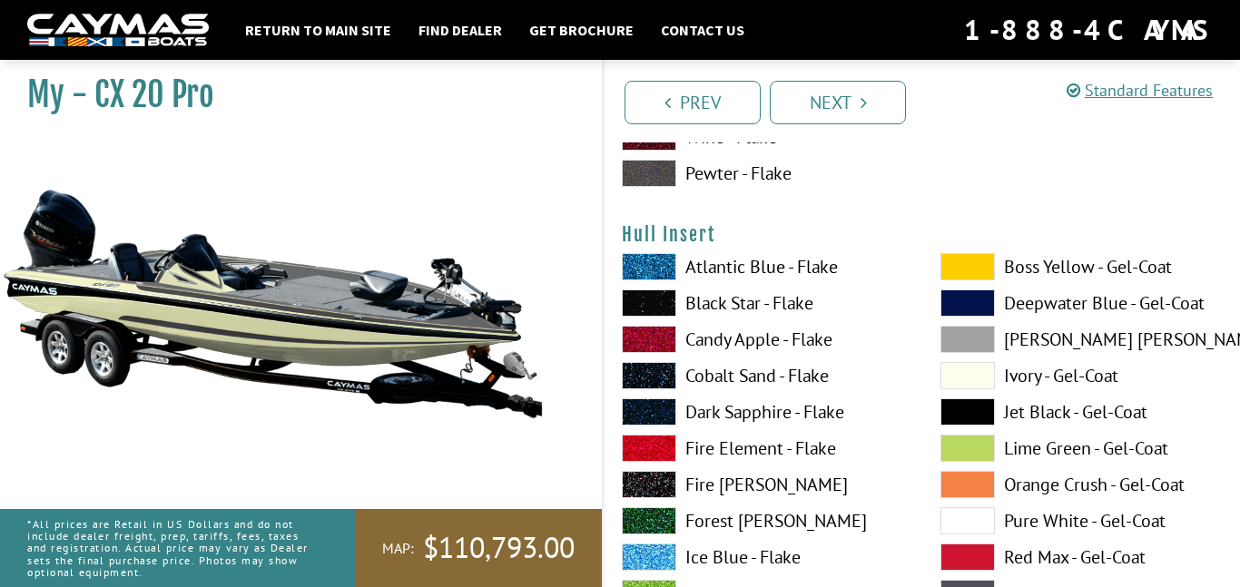
click at [970, 309] on span at bounding box center [967, 302] width 54 height 27
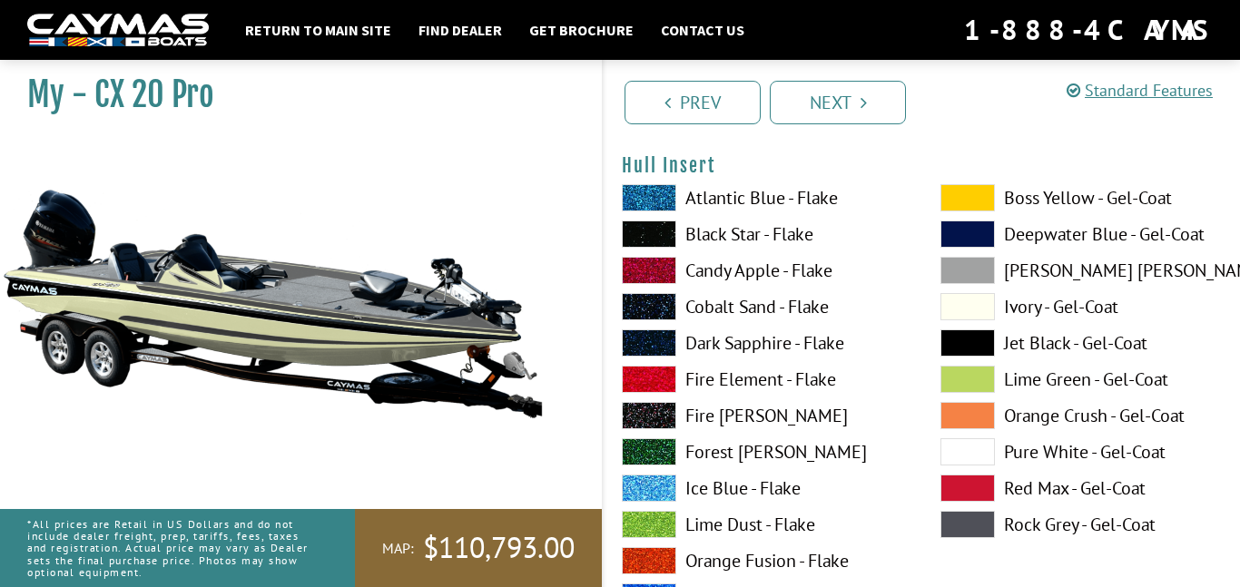
scroll to position [8784, 0]
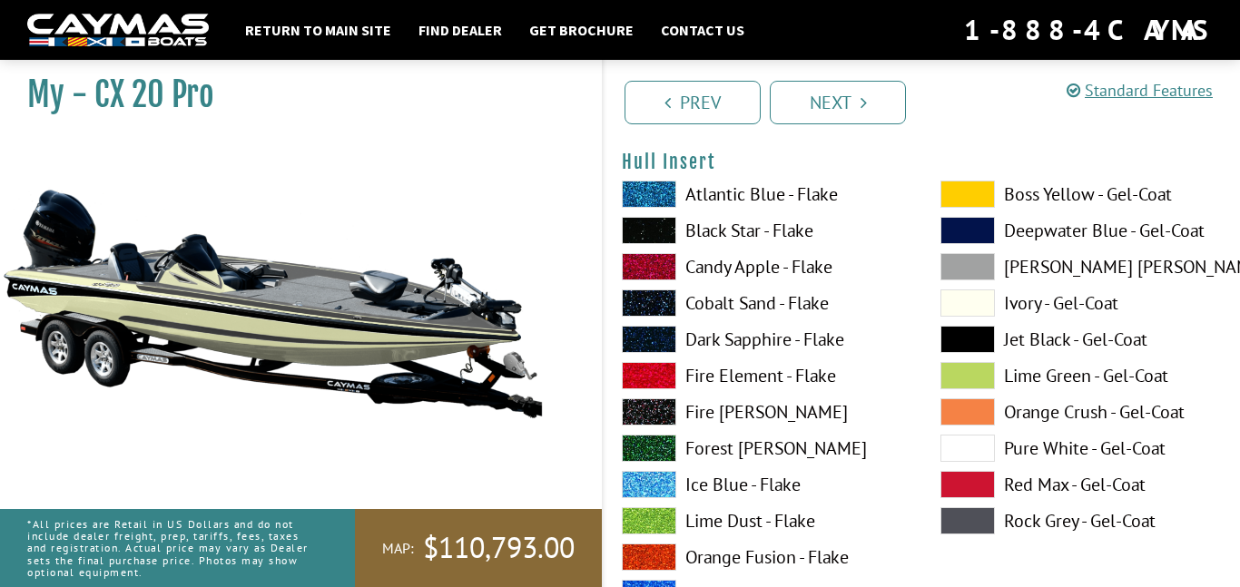
click at [976, 529] on span at bounding box center [967, 520] width 54 height 27
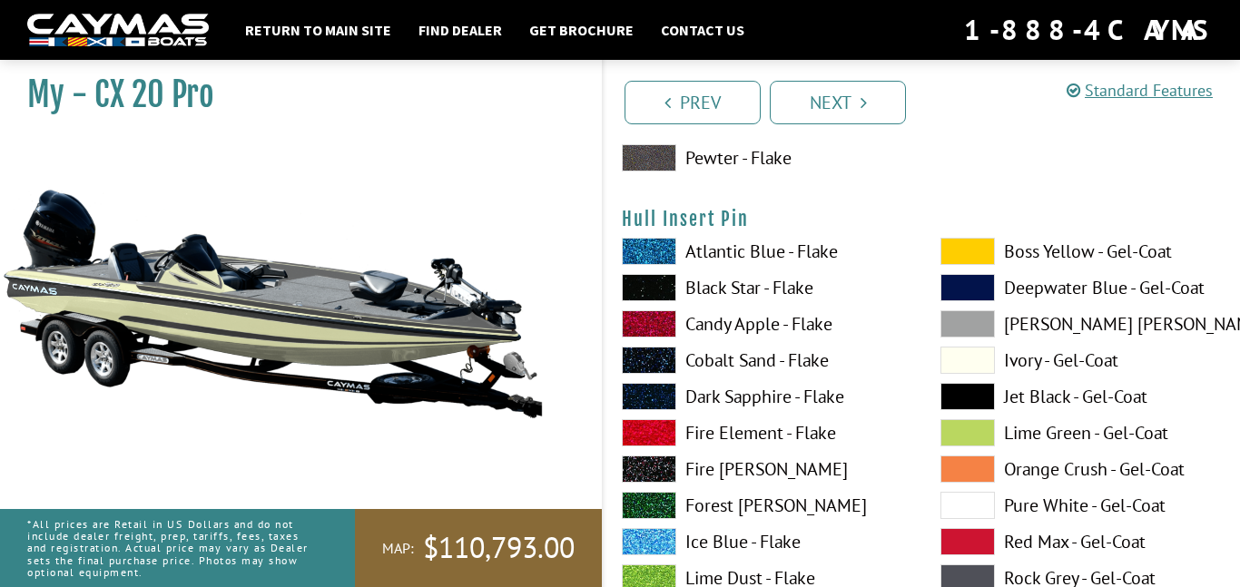
scroll to position [9510, 0]
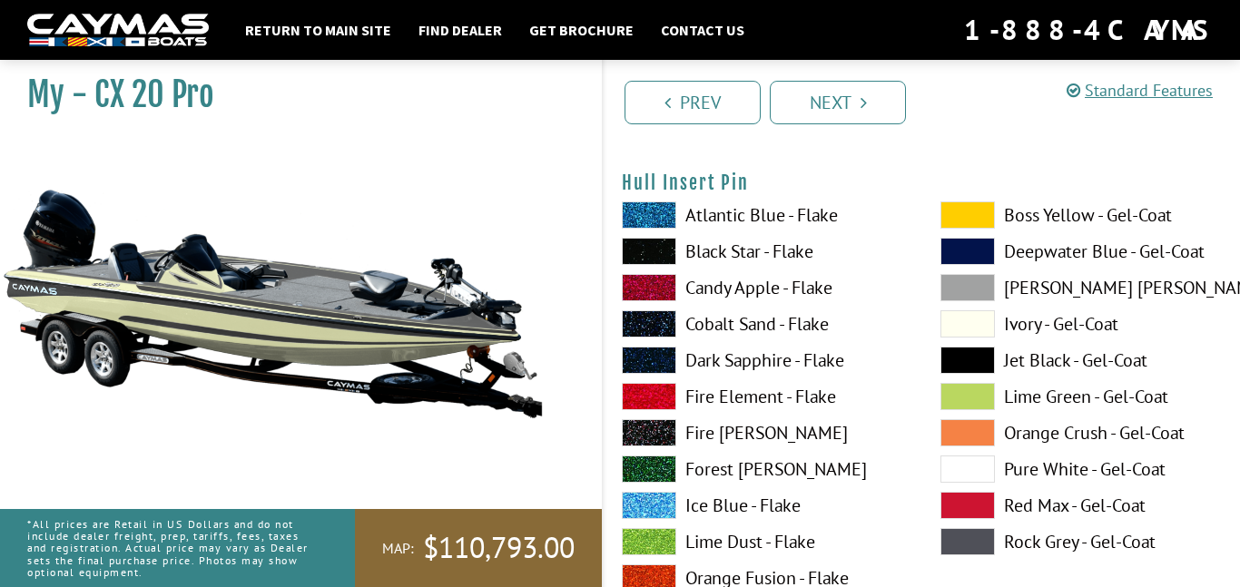
click at [981, 406] on span at bounding box center [967, 396] width 54 height 27
click at [958, 539] on span at bounding box center [967, 541] width 54 height 27
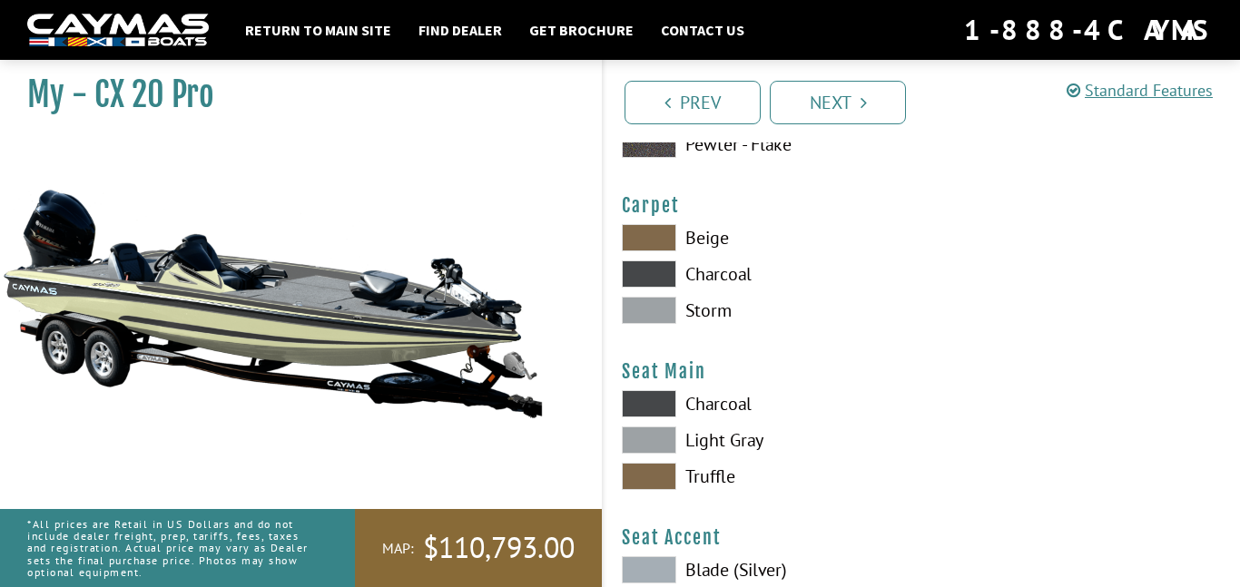
scroll to position [10236, 0]
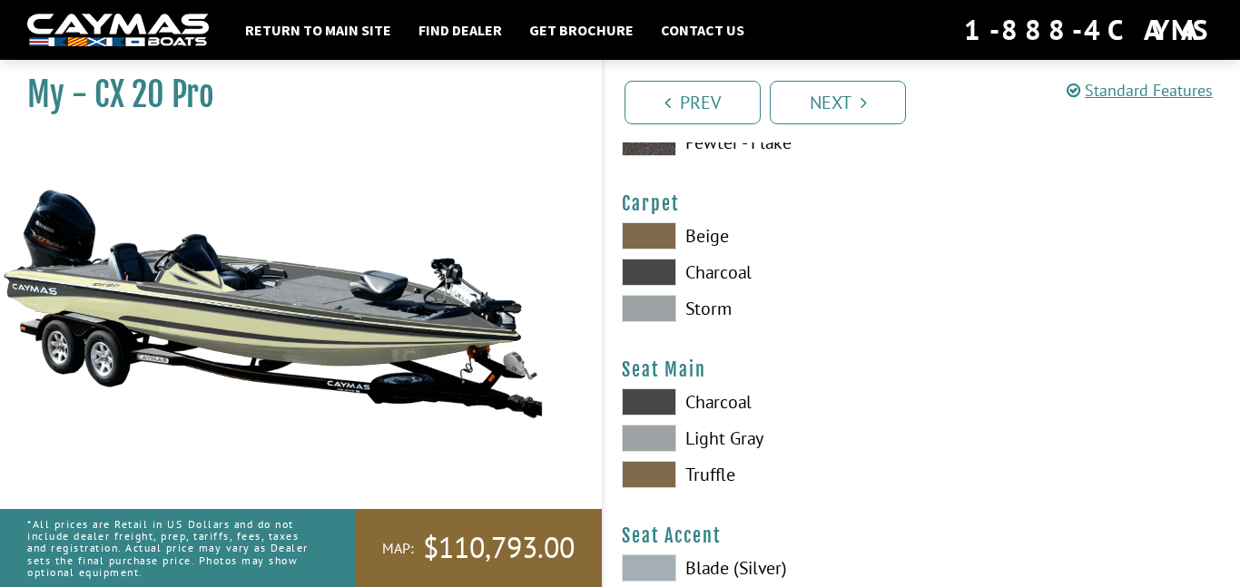
click at [647, 314] on span at bounding box center [649, 308] width 54 height 27
click at [645, 233] on span at bounding box center [649, 235] width 54 height 27
click at [648, 302] on span at bounding box center [649, 308] width 54 height 27
click at [649, 396] on span at bounding box center [649, 401] width 54 height 27
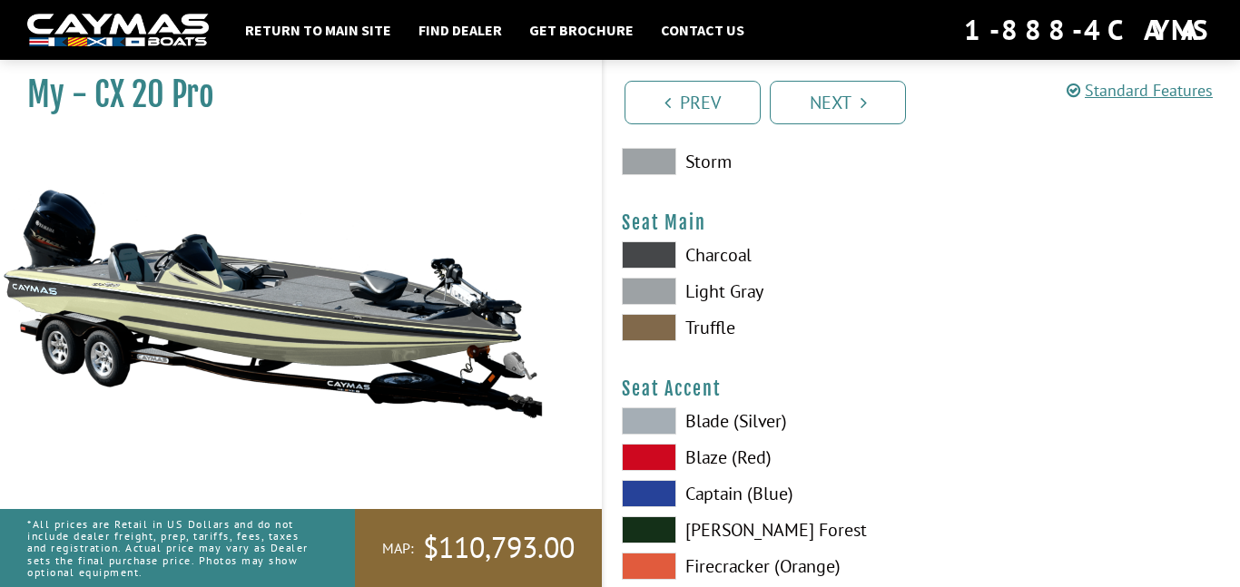
scroll to position [10381, 0]
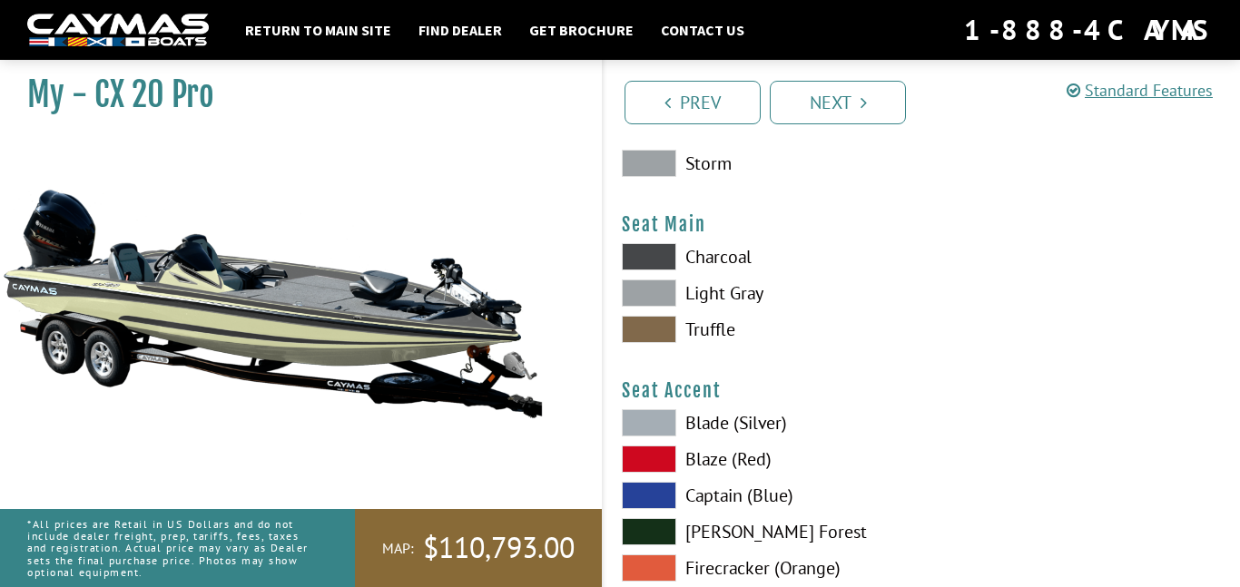
click at [650, 422] on span at bounding box center [649, 422] width 54 height 27
click at [651, 456] on span at bounding box center [649, 459] width 54 height 27
click at [655, 418] on span at bounding box center [649, 422] width 54 height 27
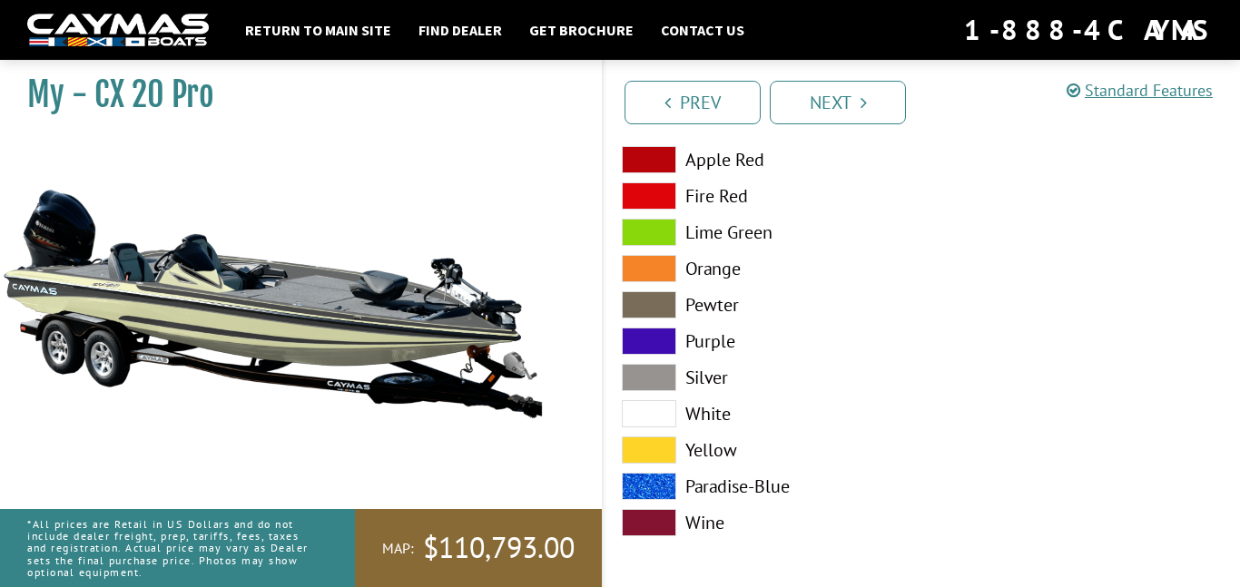
scroll to position [11103, 0]
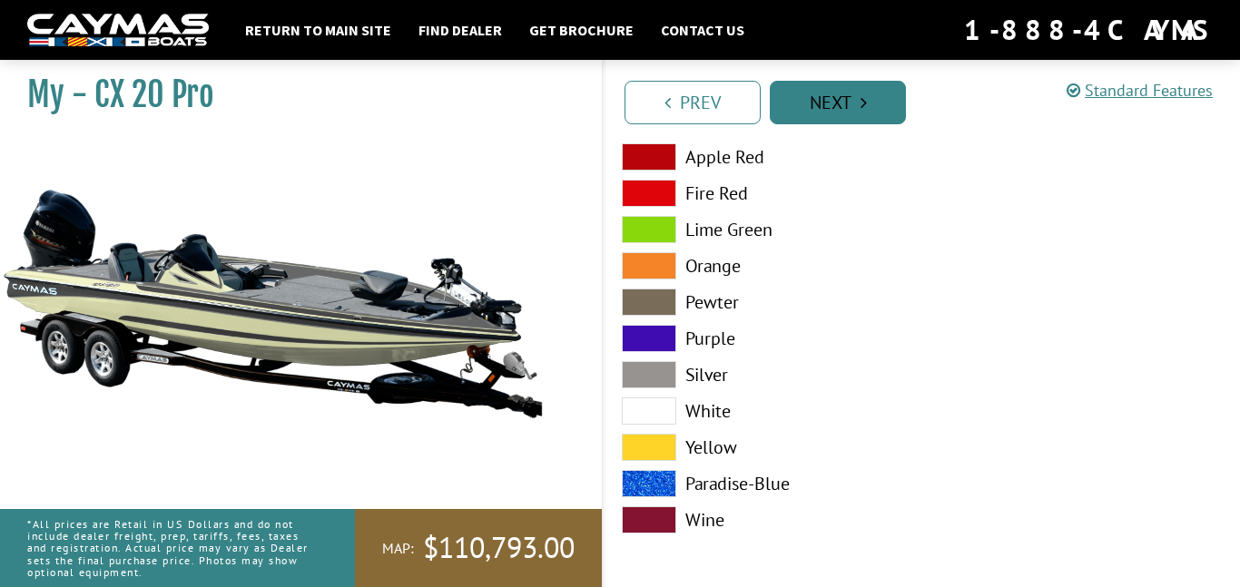
click at [823, 105] on link "Next" at bounding box center [837, 103] width 136 height 44
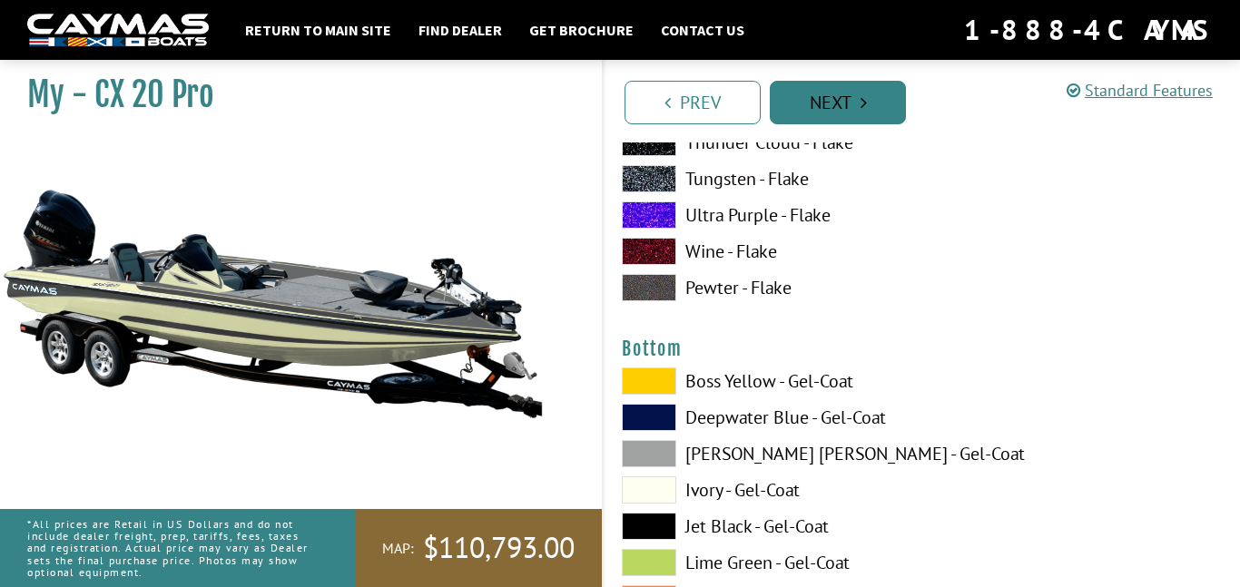
scroll to position [5375, 0]
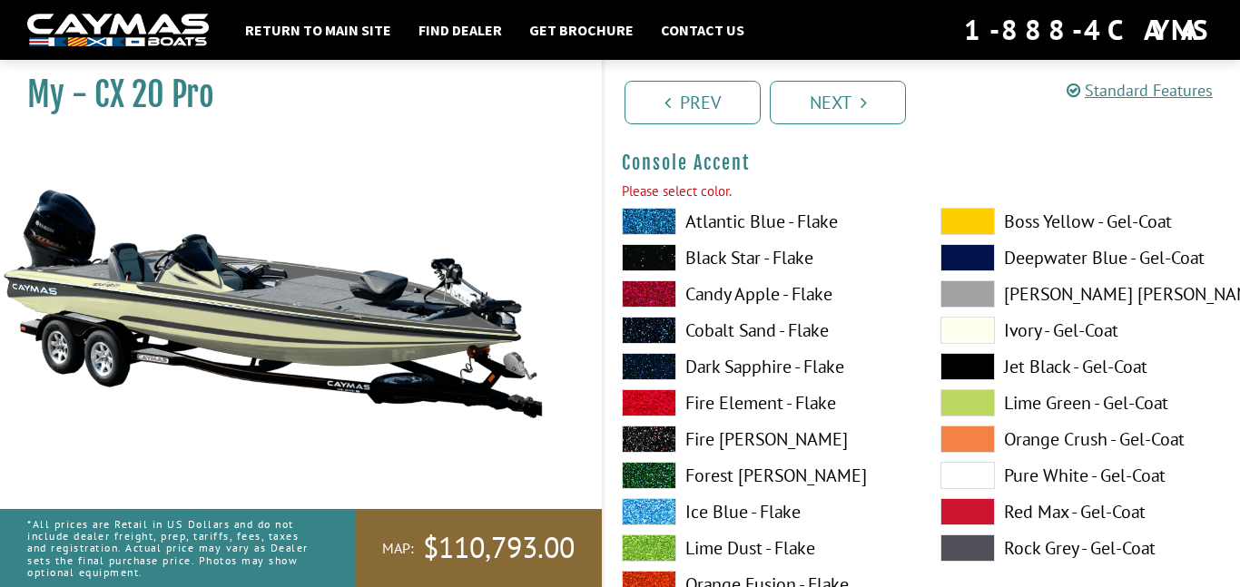
click at [973, 550] on span at bounding box center [967, 547] width 54 height 27
click at [857, 112] on link "Next" at bounding box center [837, 103] width 136 height 44
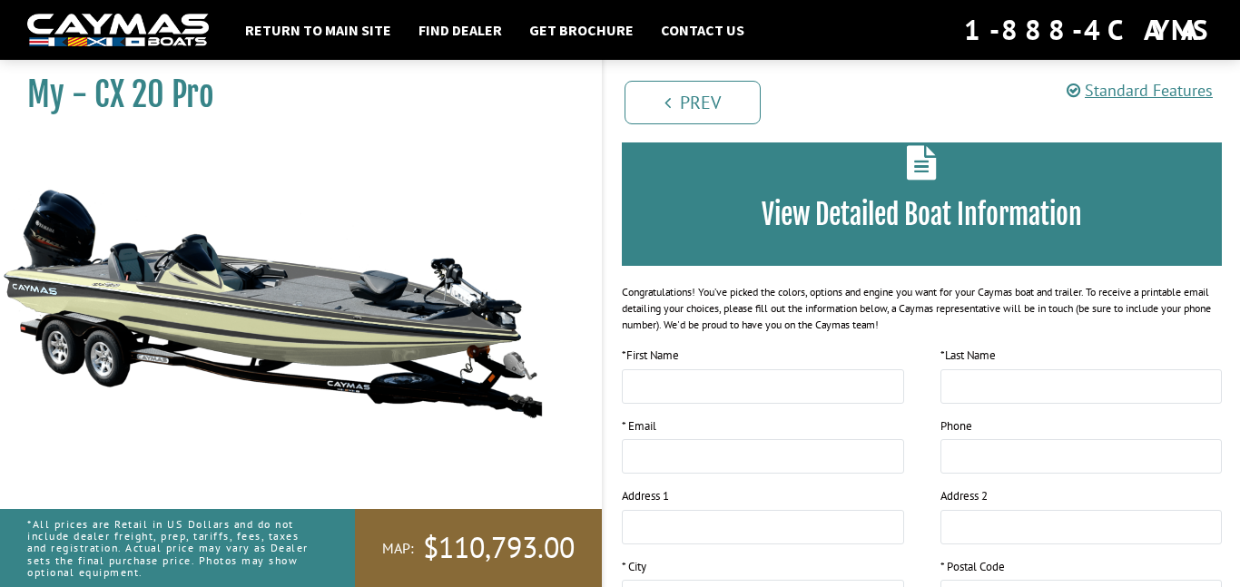
scroll to position [0, 0]
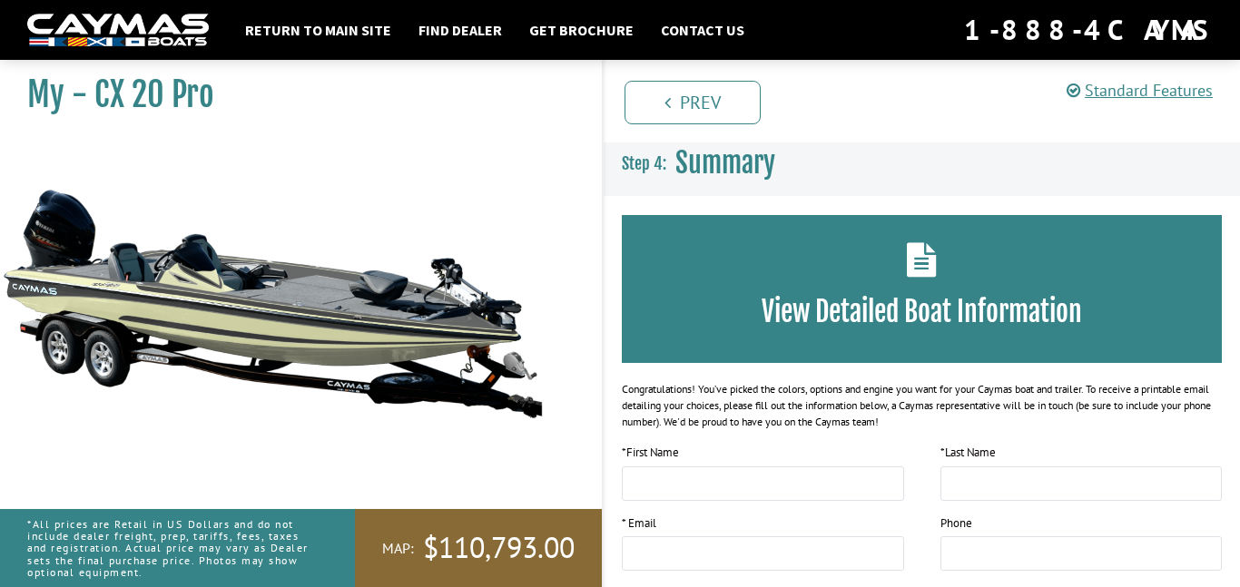
click at [916, 307] on h3 "View Detailed Boat Information" at bounding box center [921, 312] width 545 height 34
click at [798, 157] on h3 "Summary" at bounding box center [921, 163] width 636 height 67
click at [838, 285] on div "View Detailed Boat Information" at bounding box center [922, 289] width 600 height 148
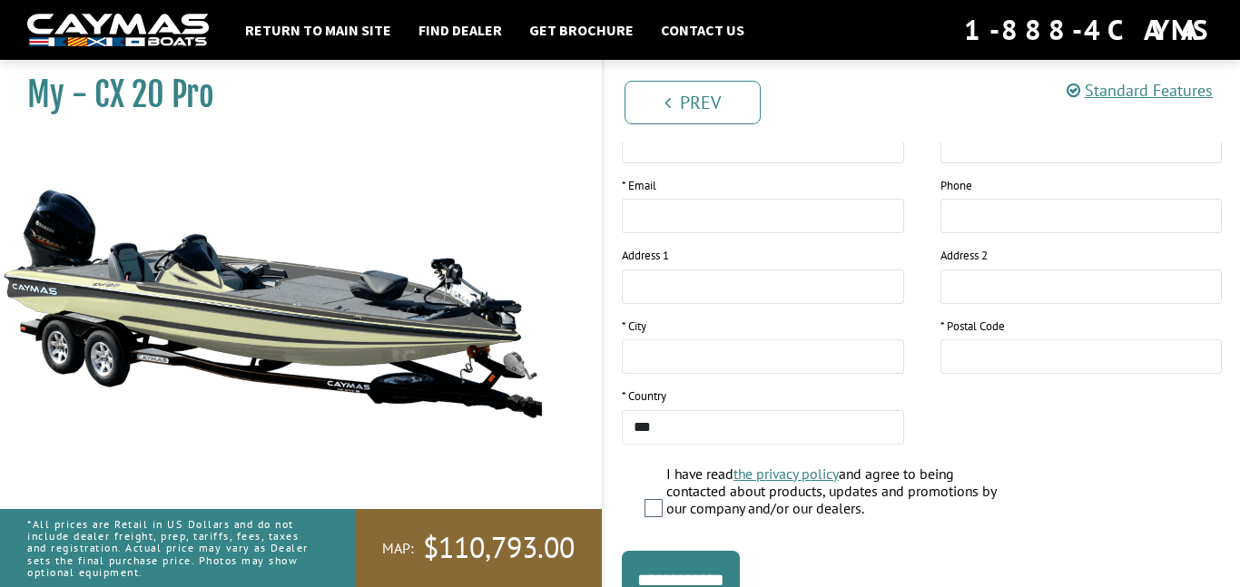
scroll to position [421, 0]
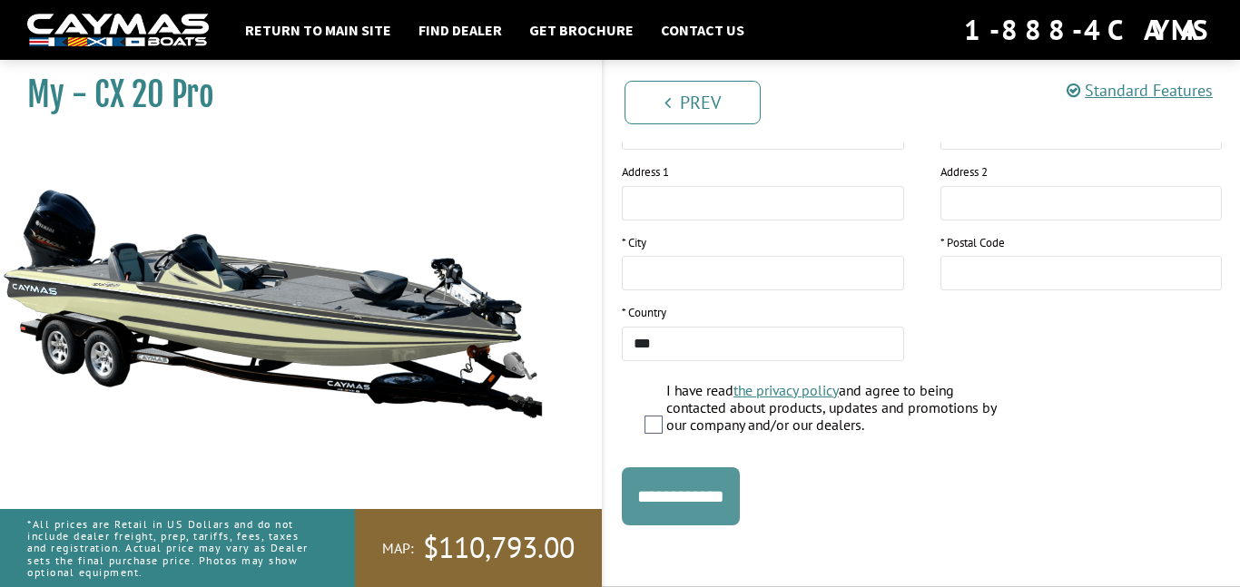
click at [720, 494] on input "**********" at bounding box center [681, 496] width 118 height 58
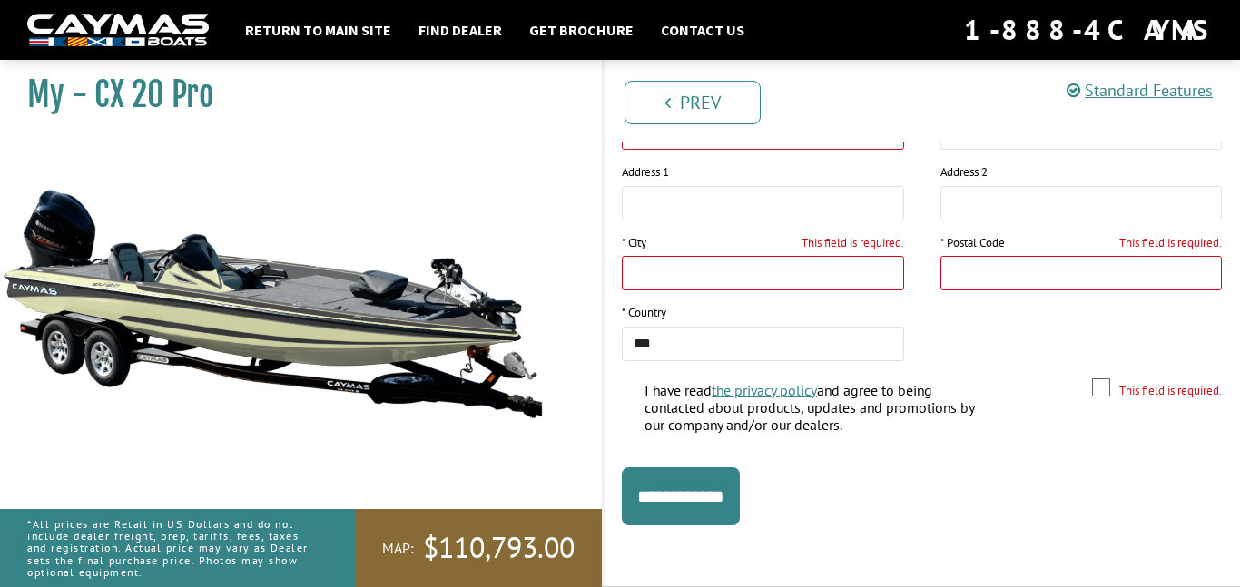
click at [342, 340] on img at bounding box center [272, 303] width 544 height 330
